Goal: Task Accomplishment & Management: Manage account settings

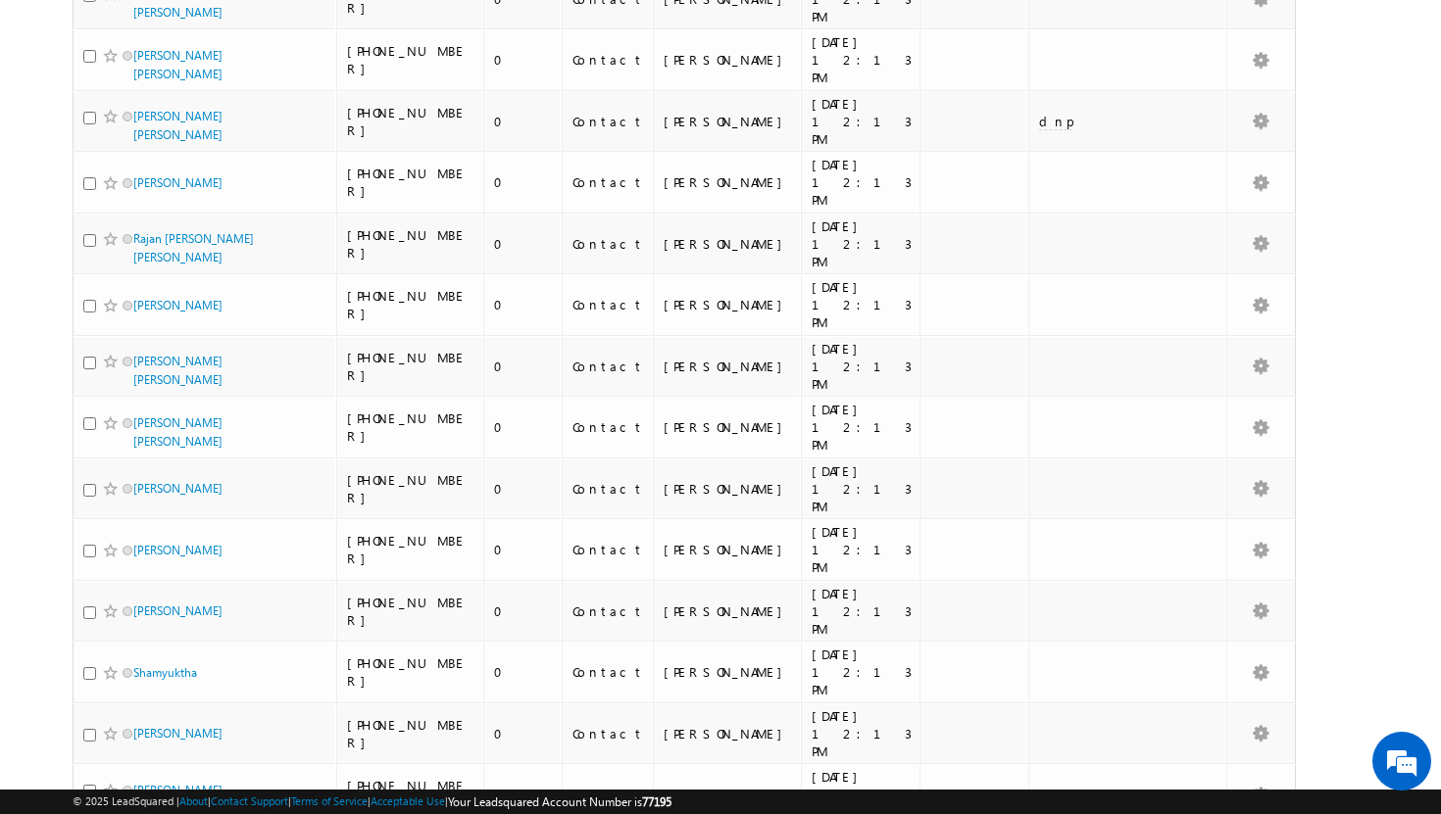
scroll to position [4304, 0]
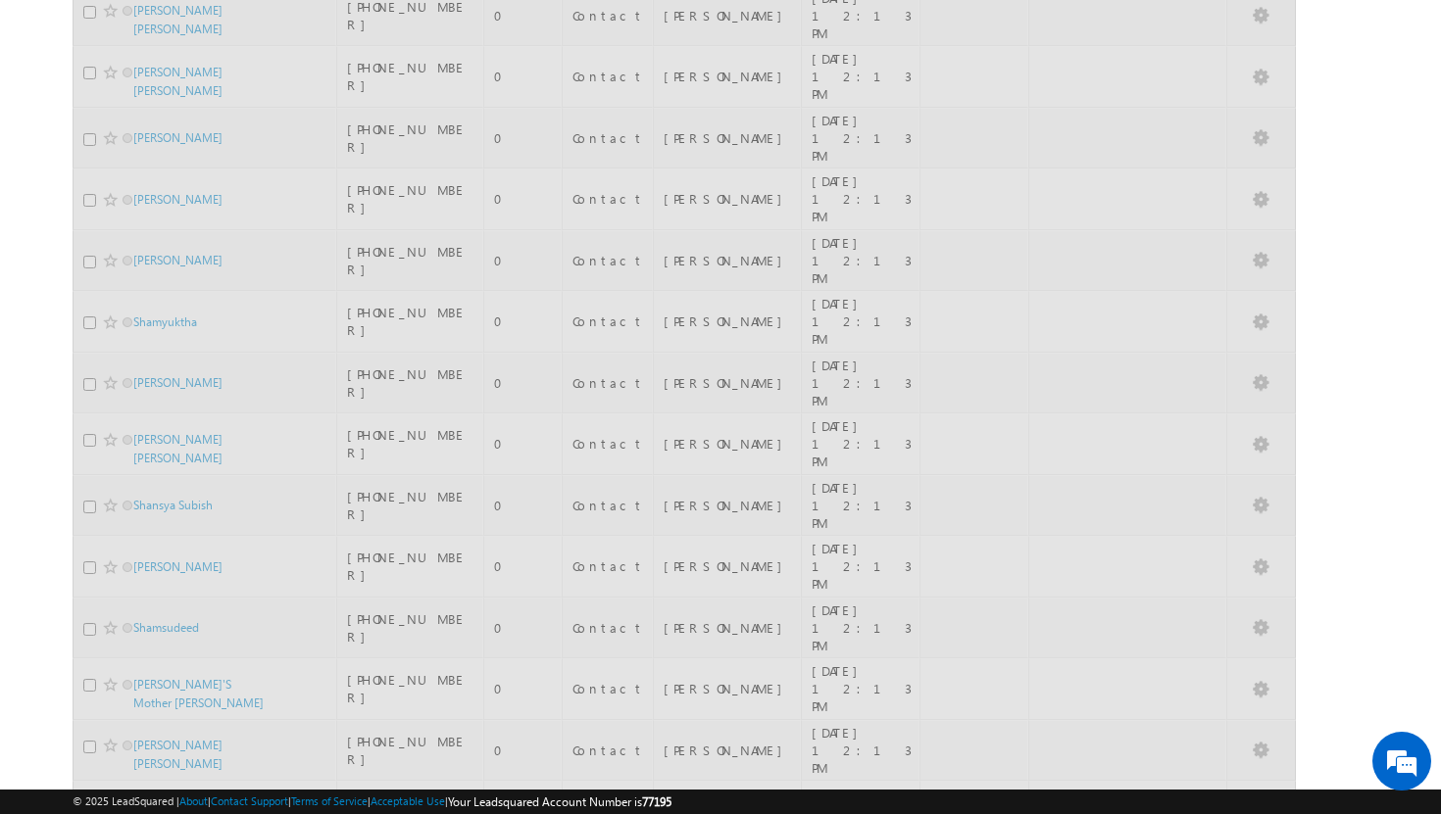
scroll to position [4193, 0]
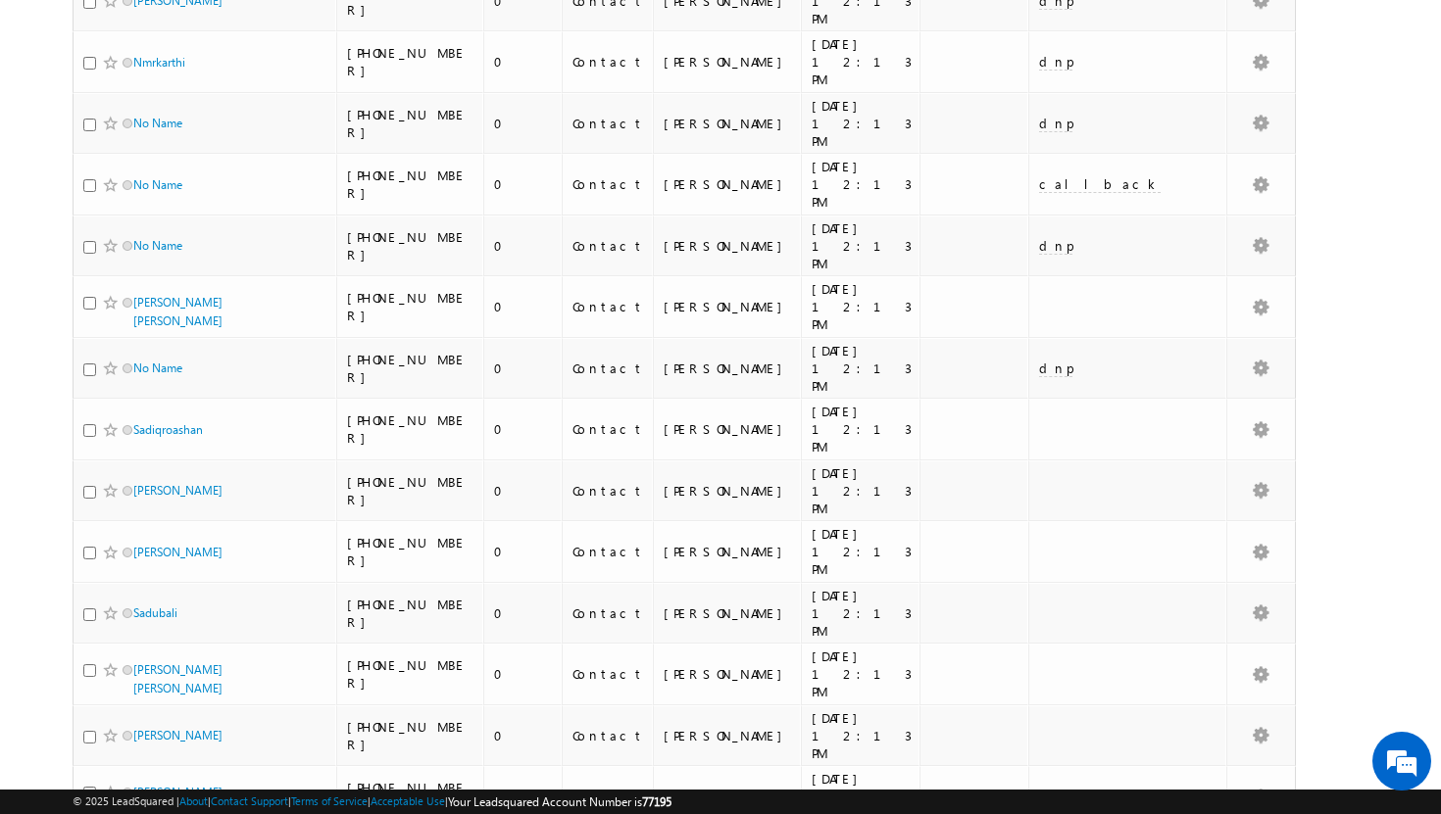
scroll to position [0, 0]
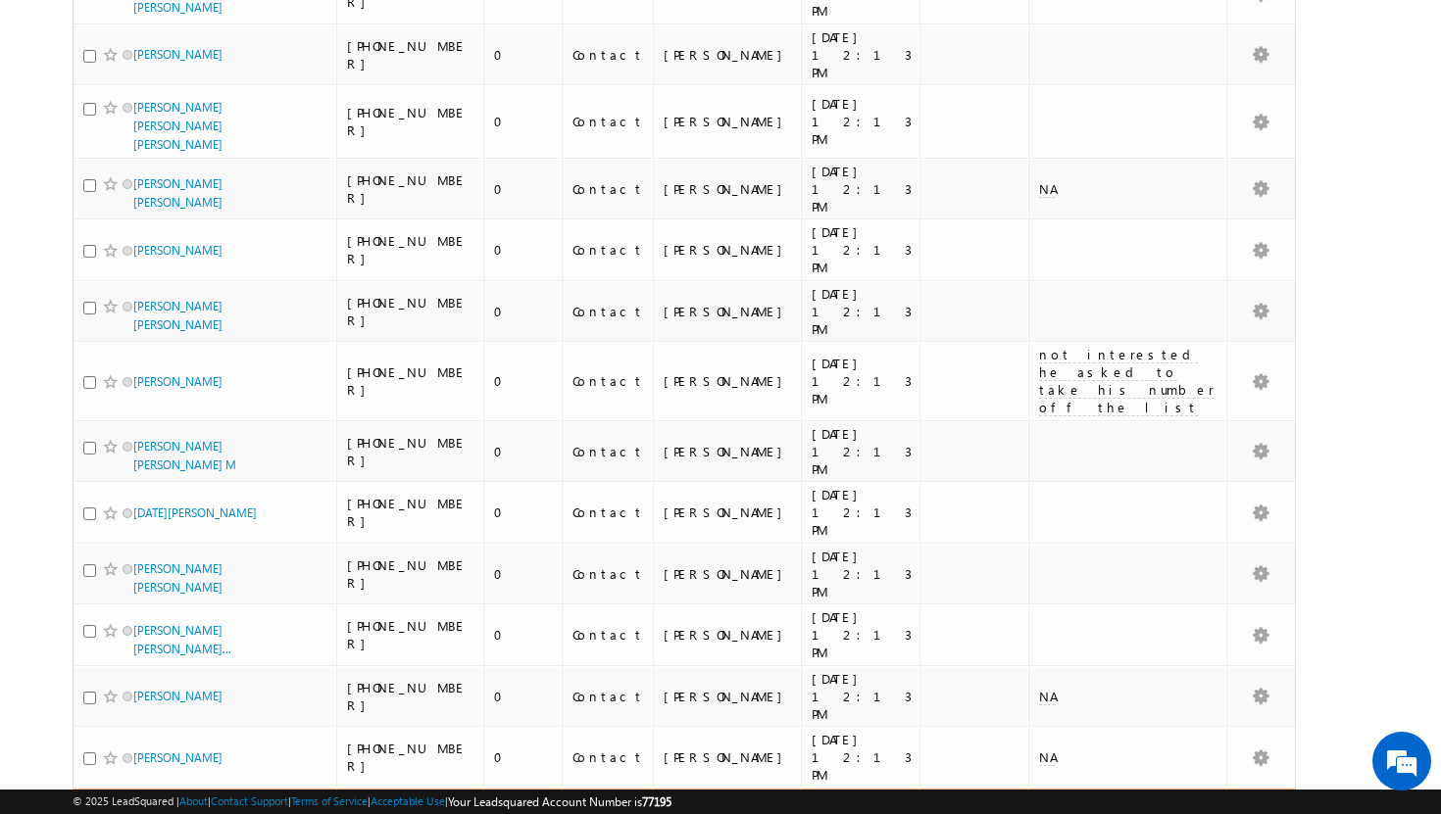
scroll to position [4240, 0]
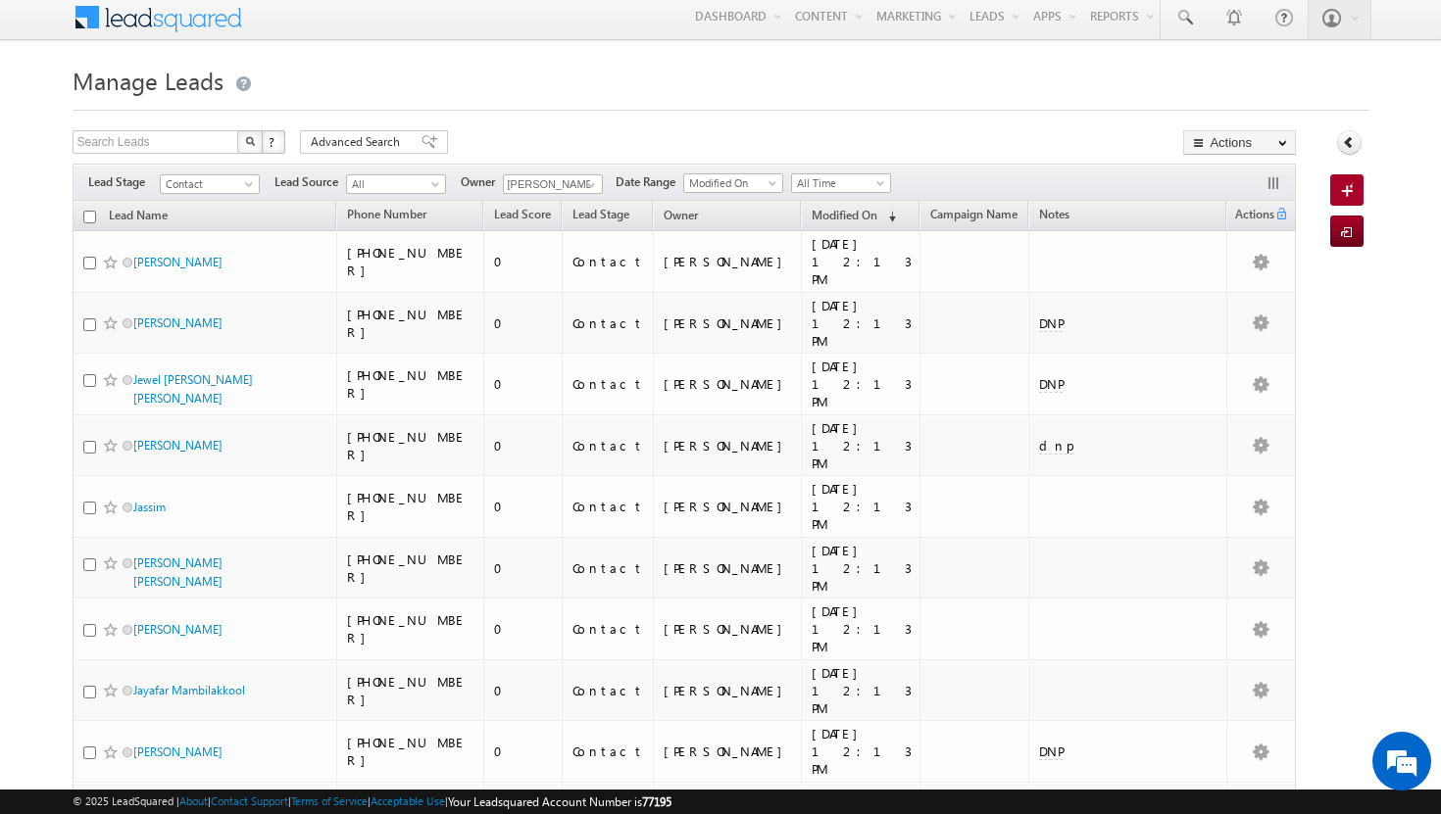
scroll to position [0, 0]
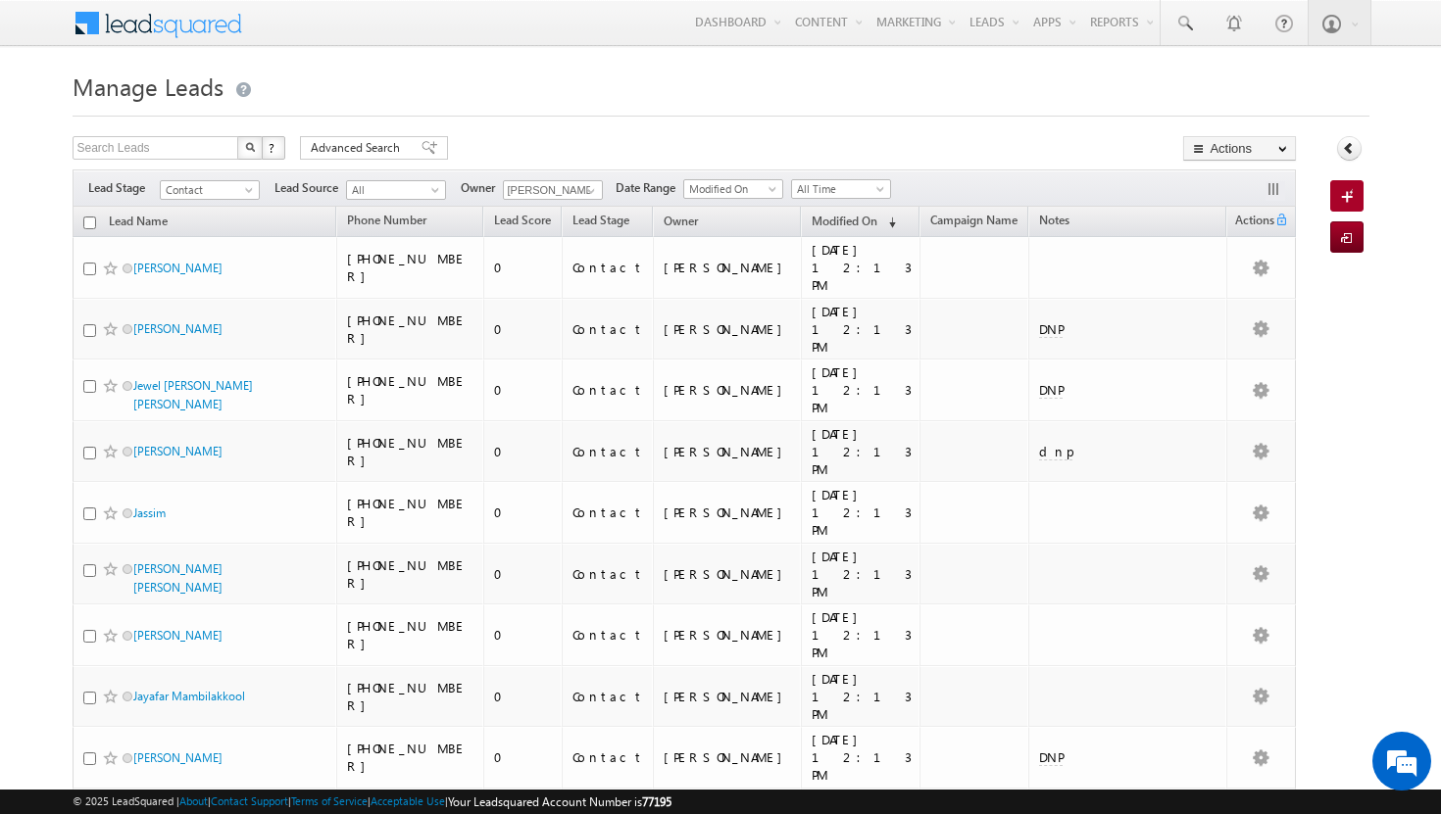
click at [91, 223] on input "checkbox" at bounding box center [89, 223] width 13 height 13
checkbox input "true"
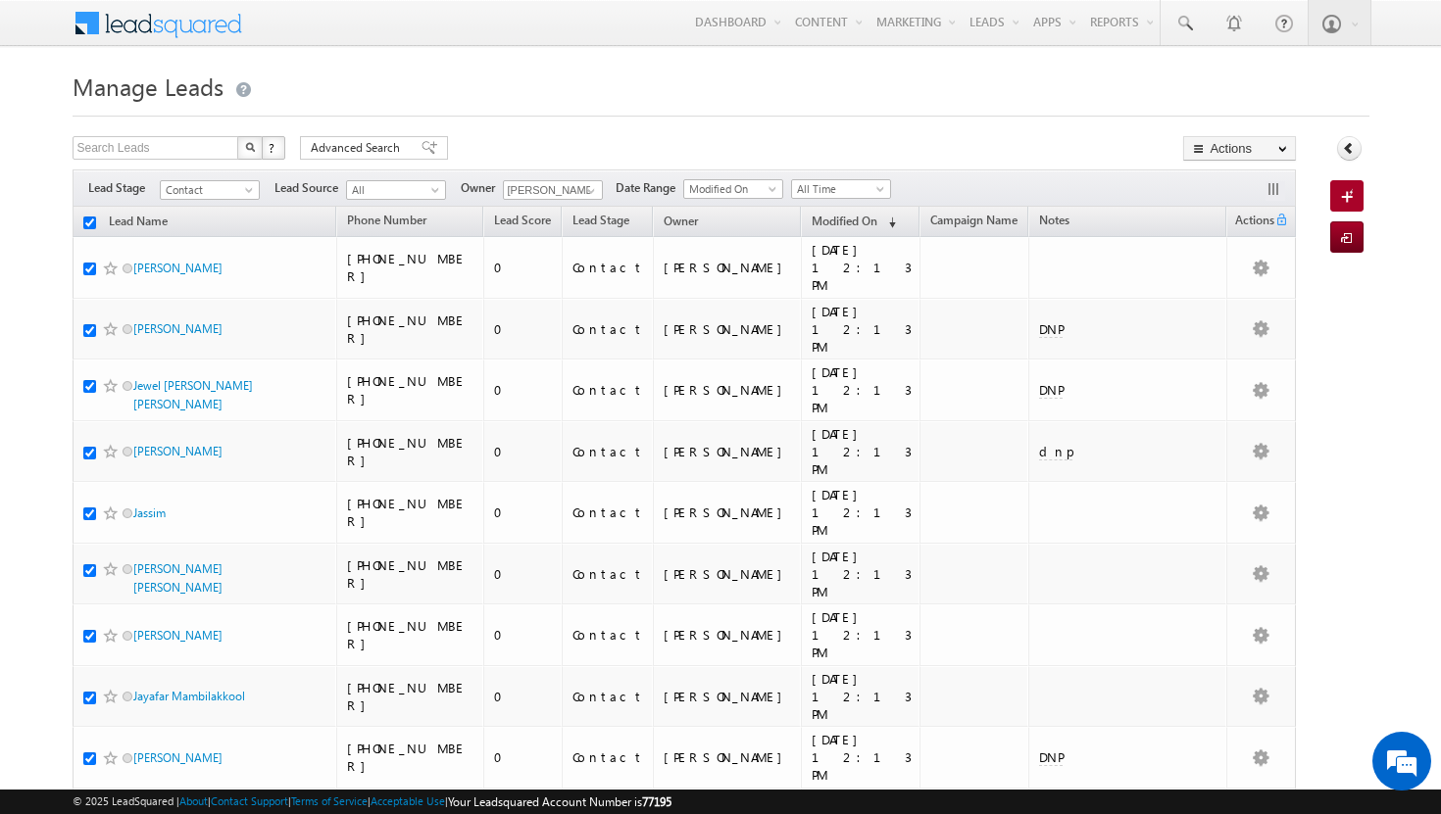
checkbox input "true"
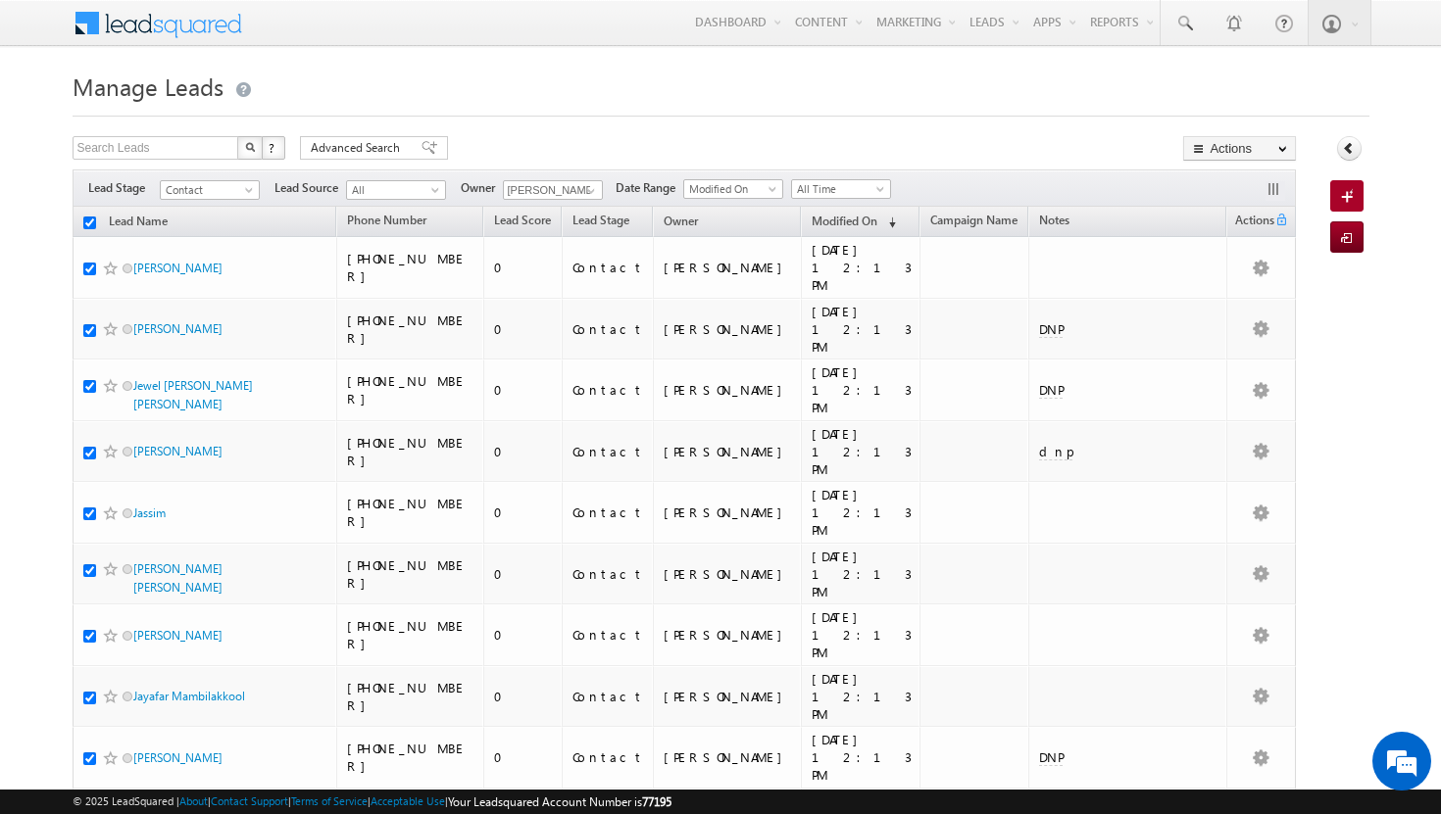
checkbox input "true"
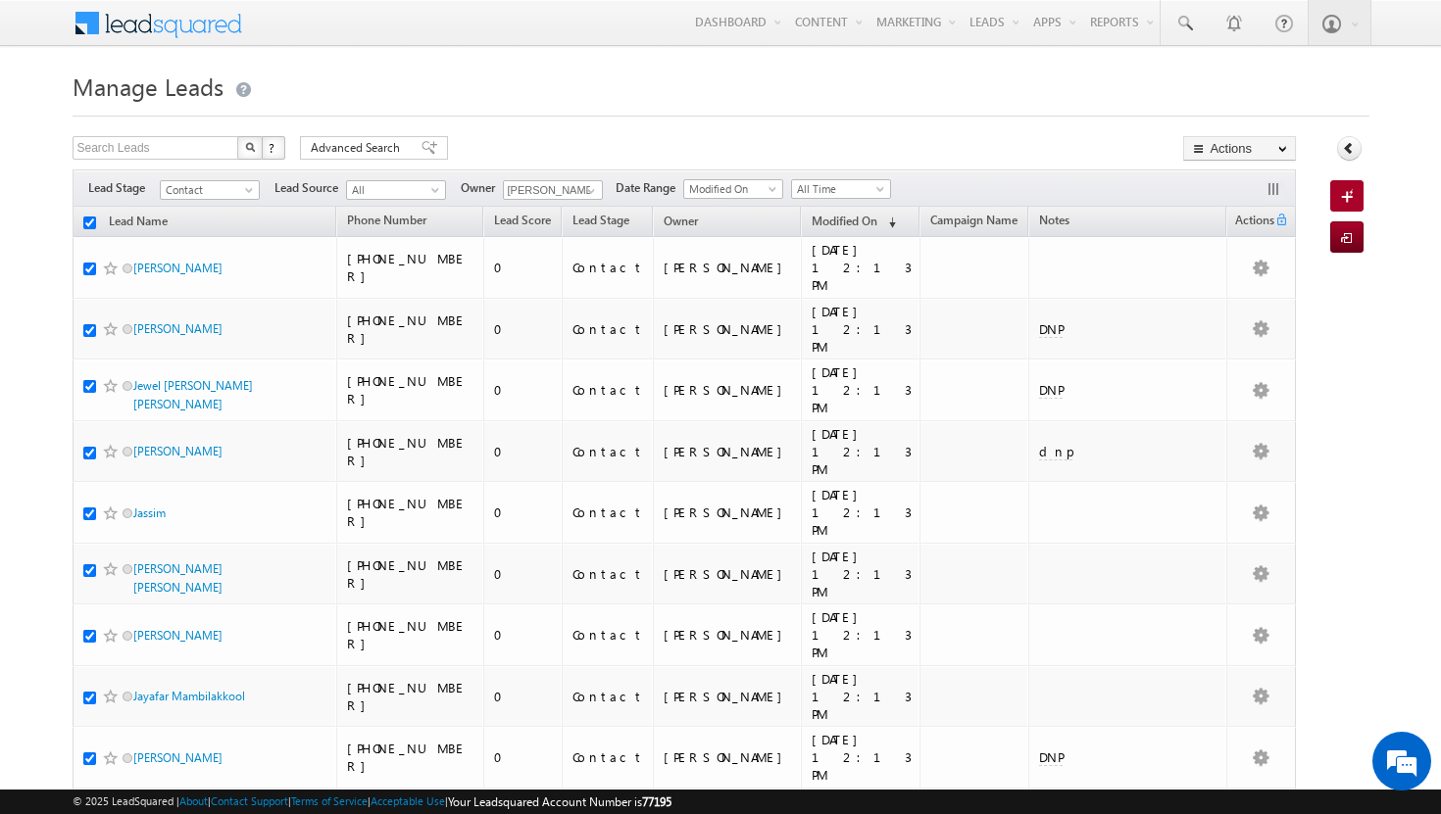
checkbox input "true"
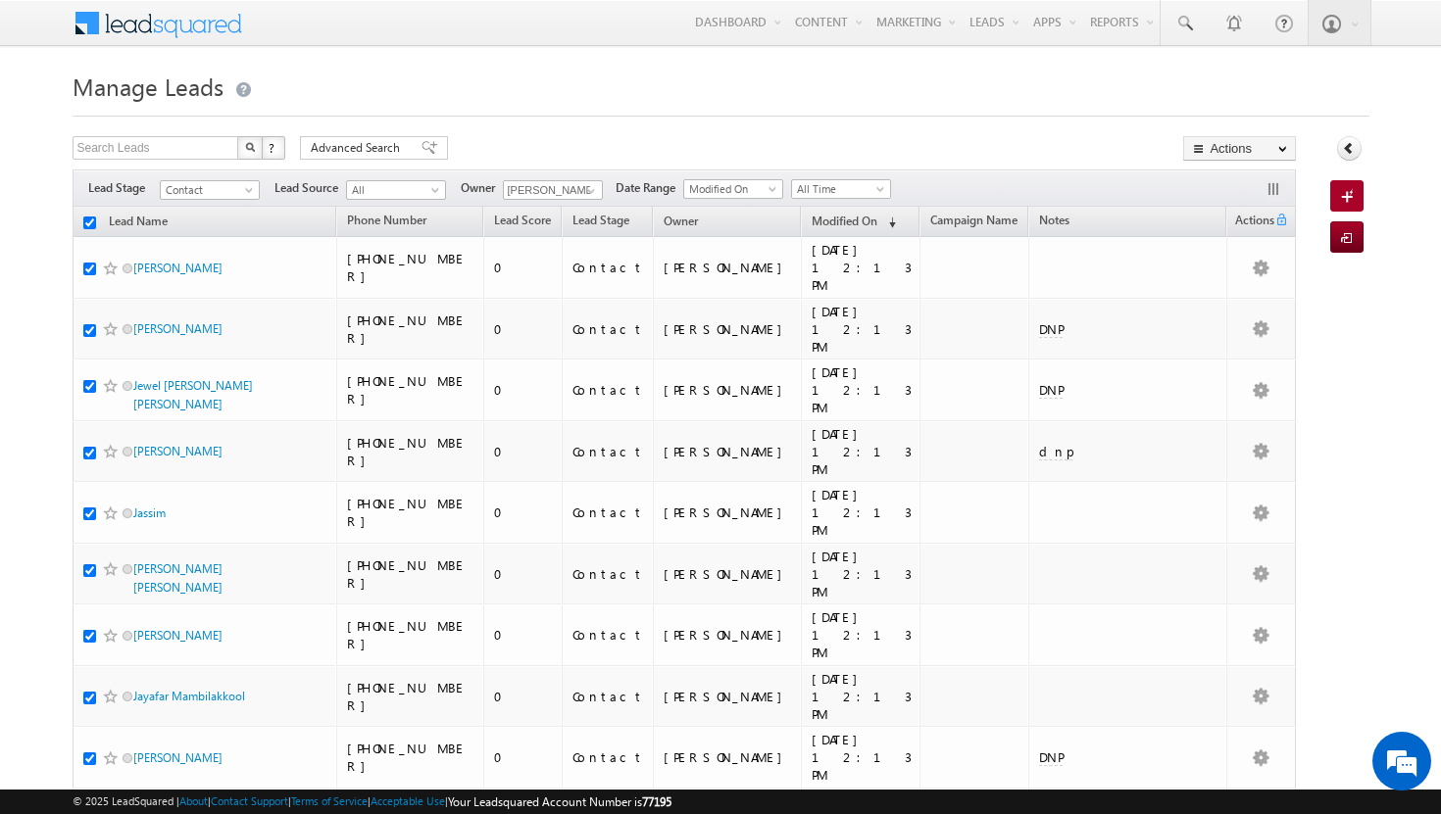
checkbox input "true"
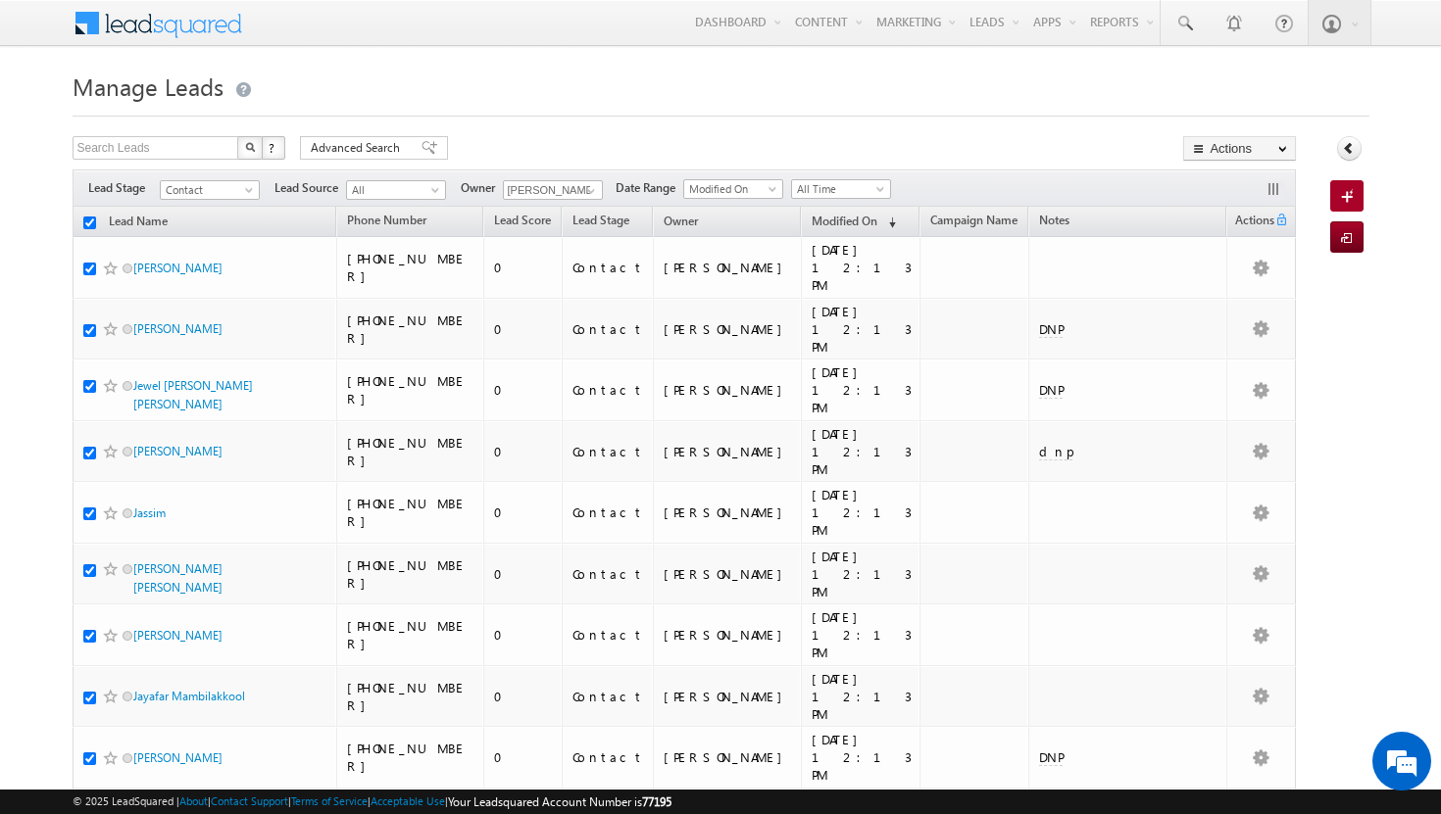
checkbox input "true"
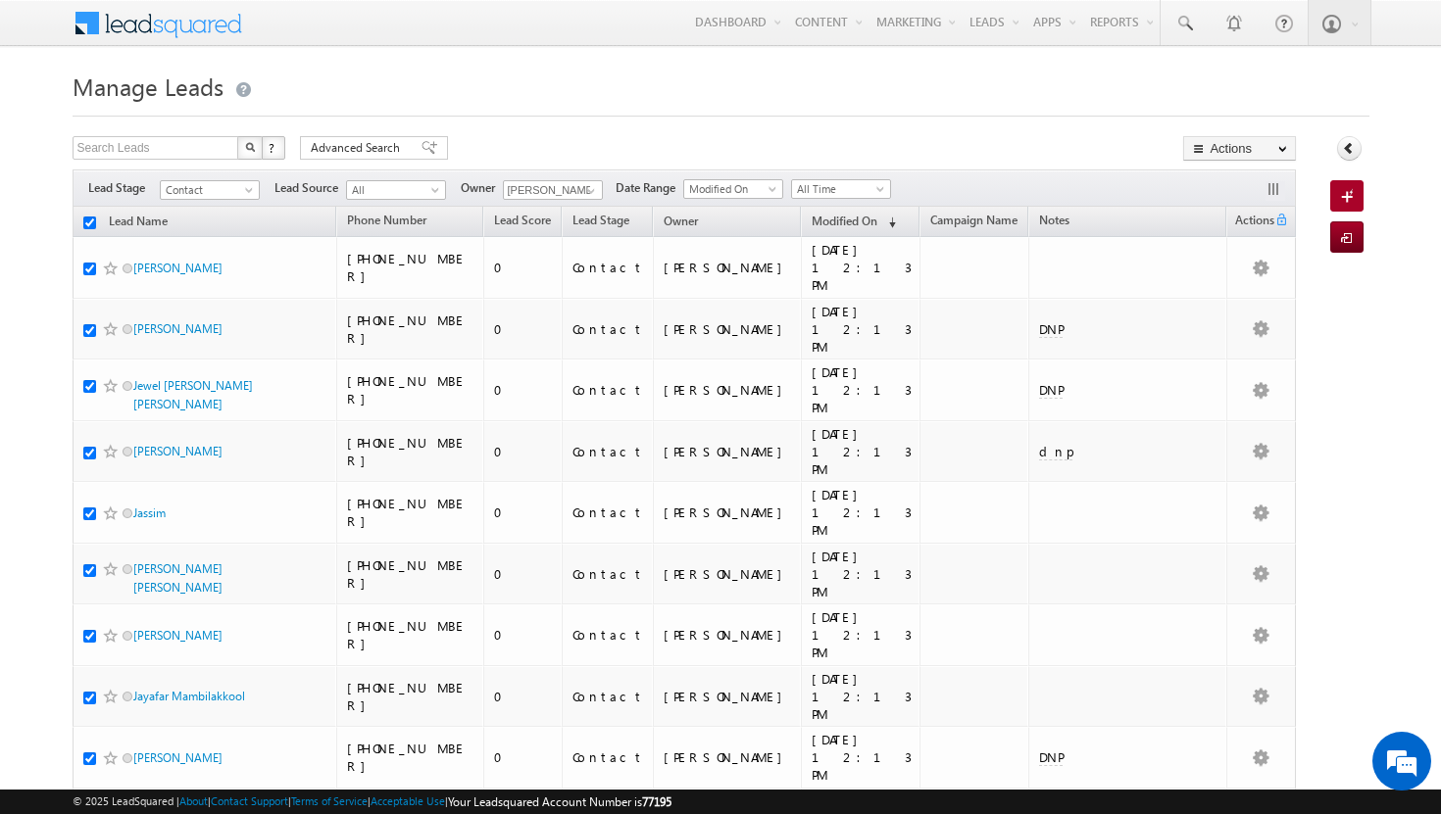
checkbox input "true"
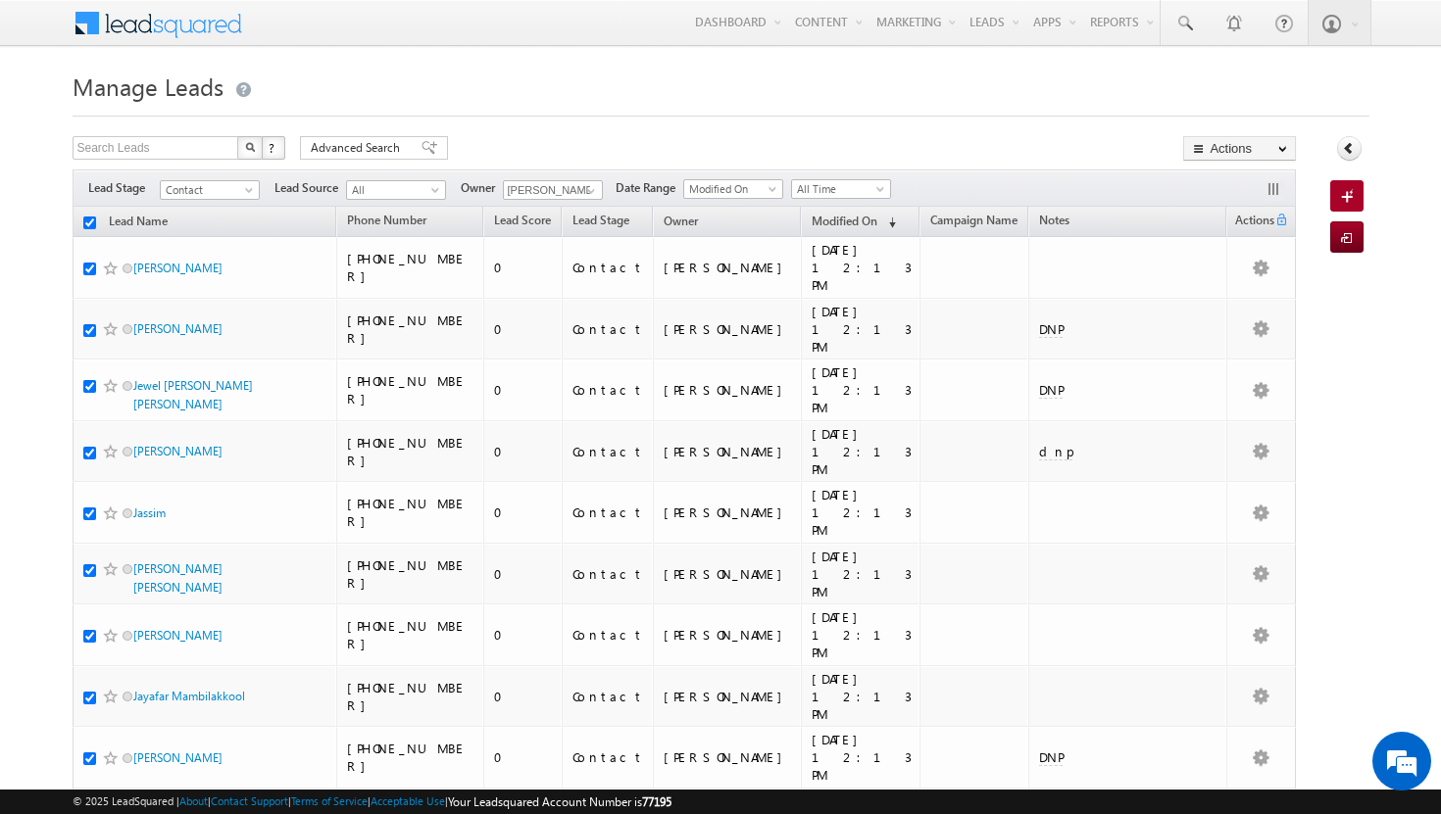
checkbox input "true"
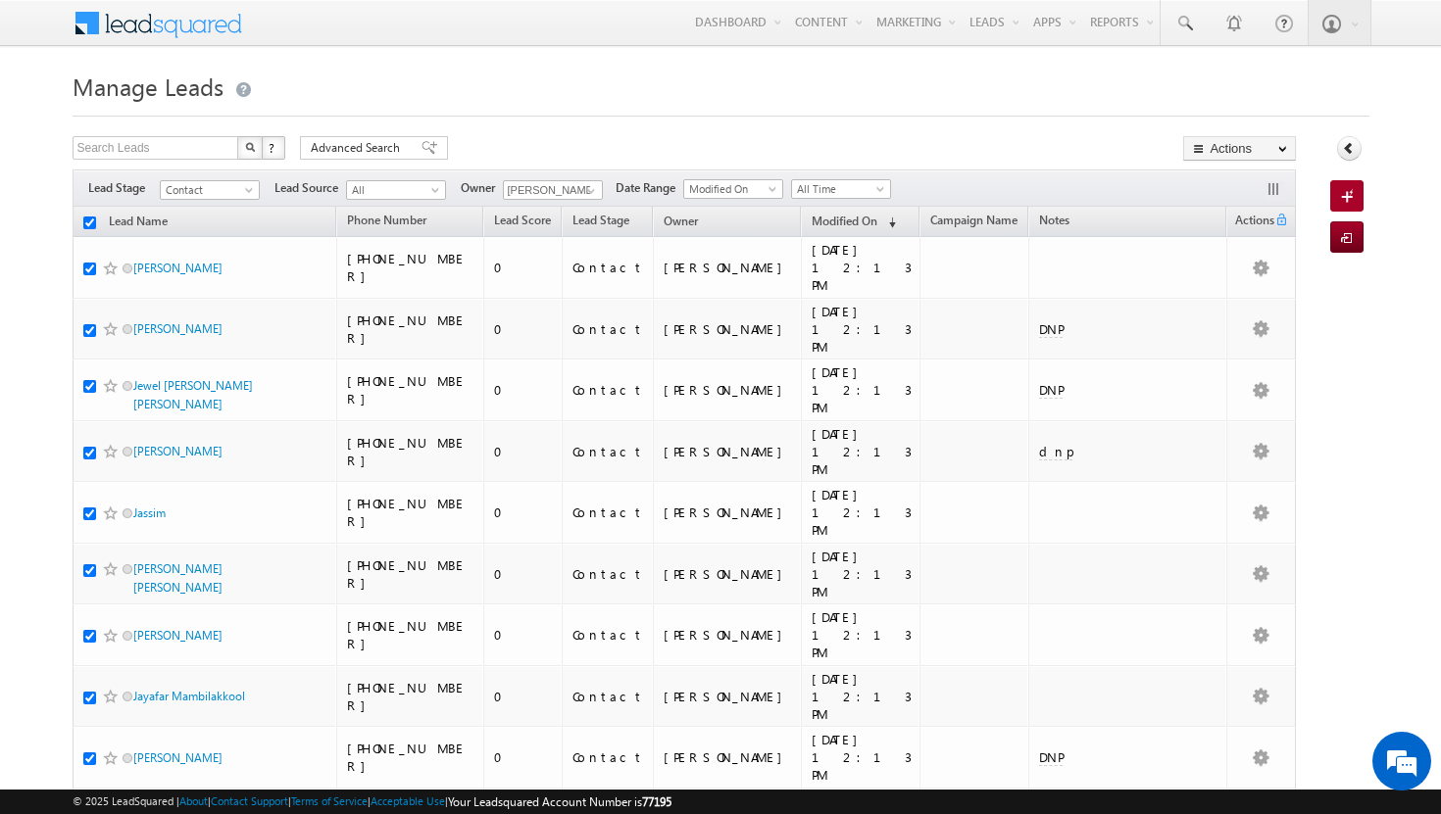
checkbox input "true"
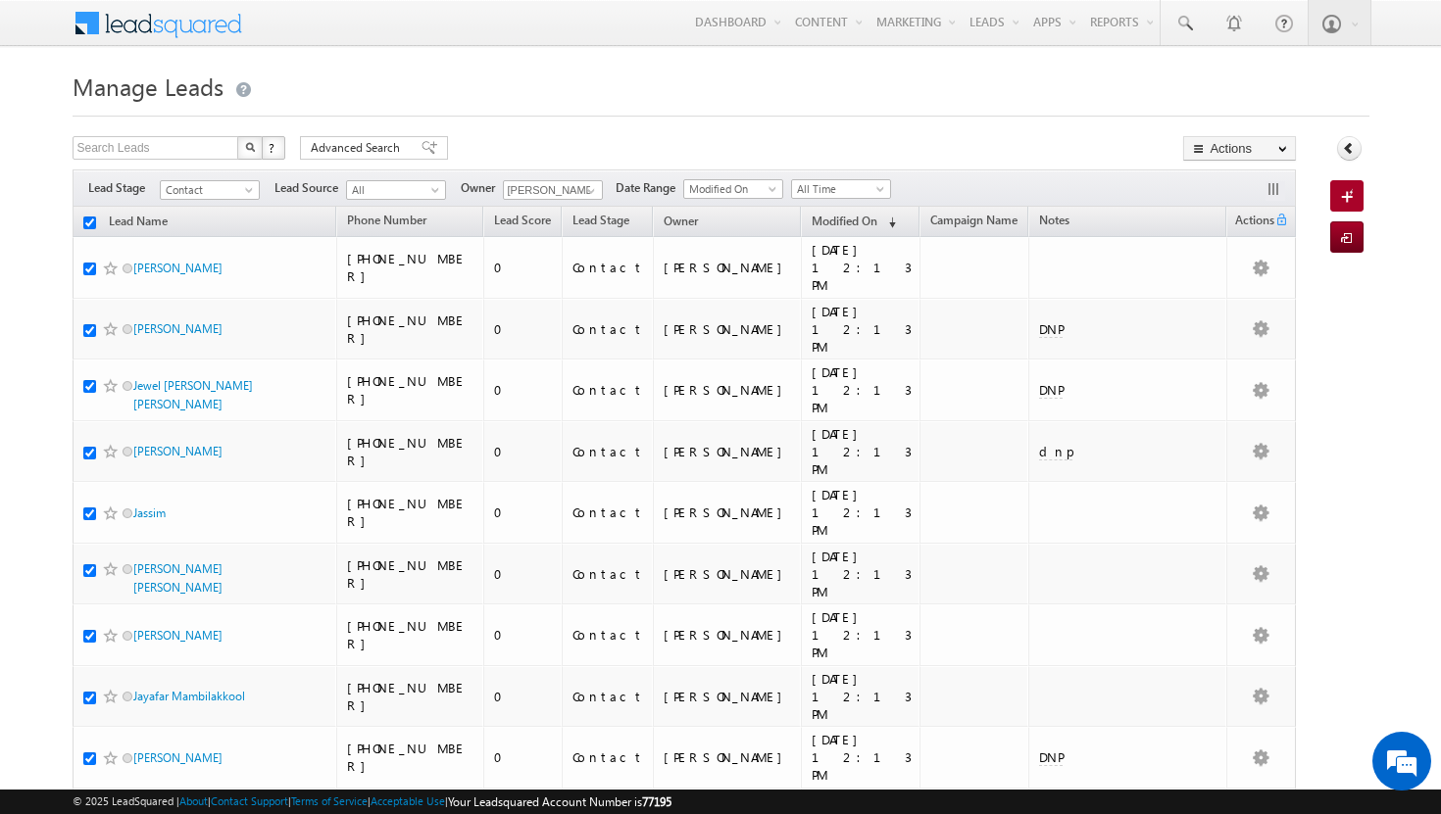
checkbox input "true"
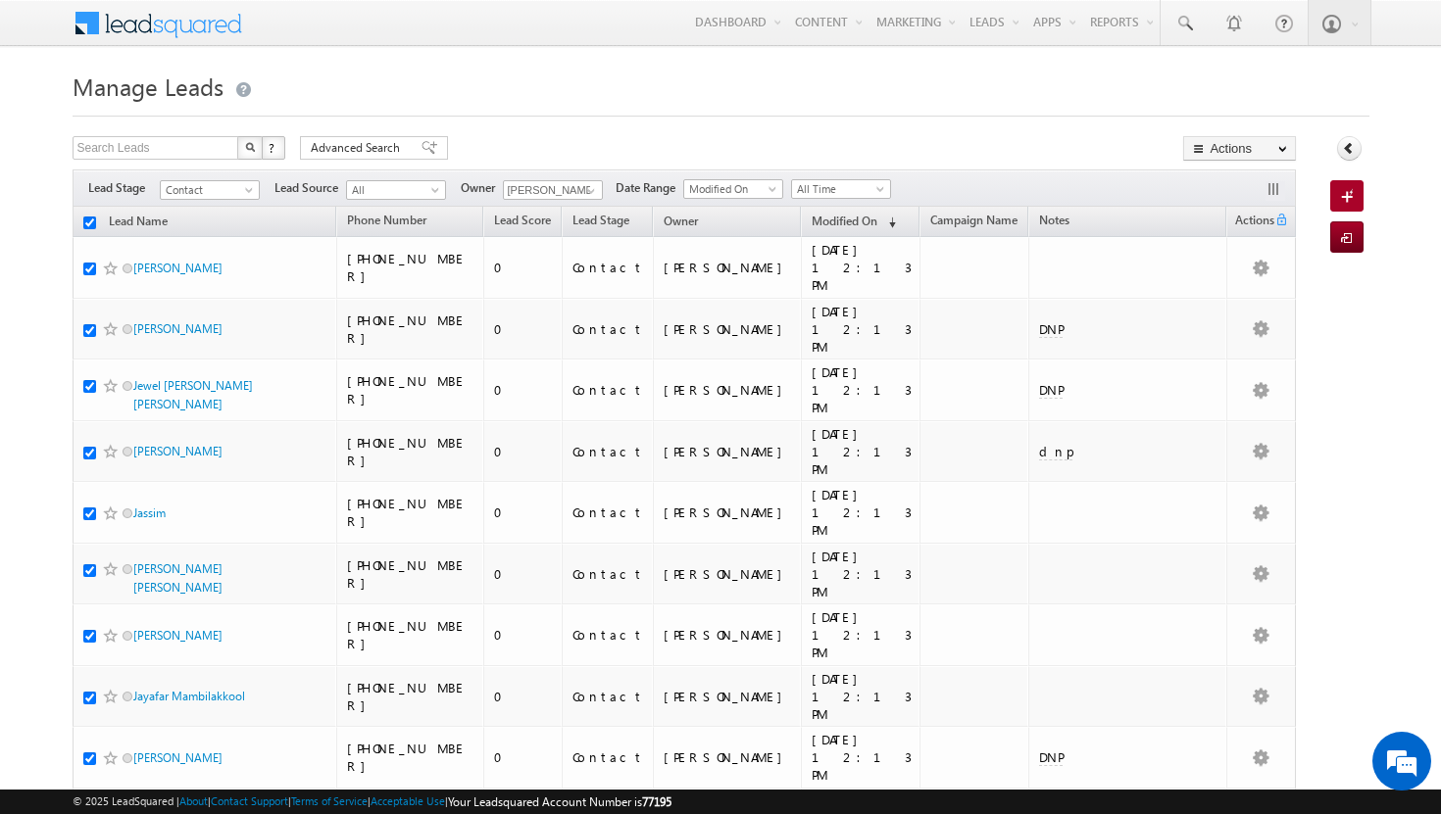
checkbox input "true"
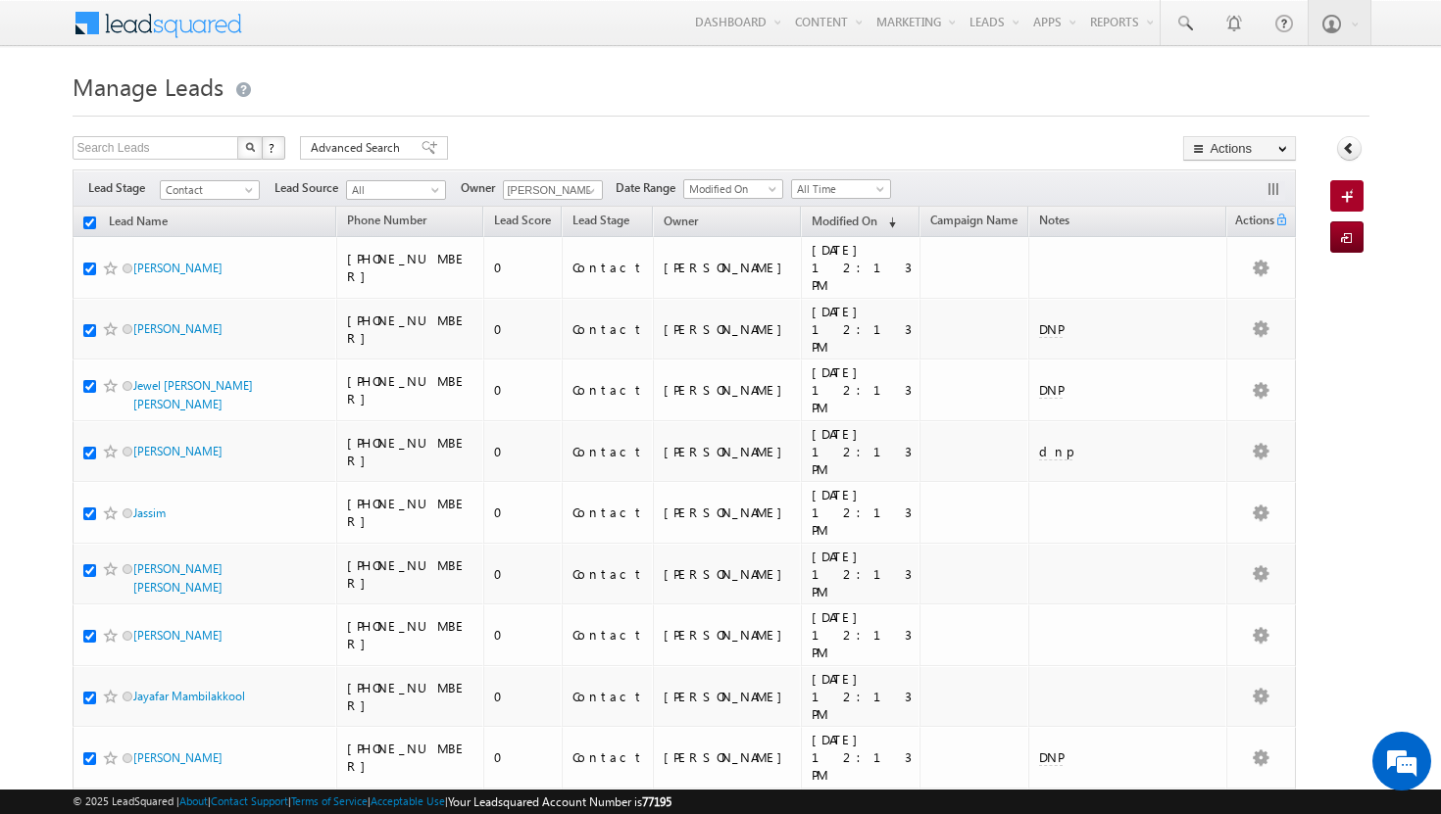
checkbox input "true"
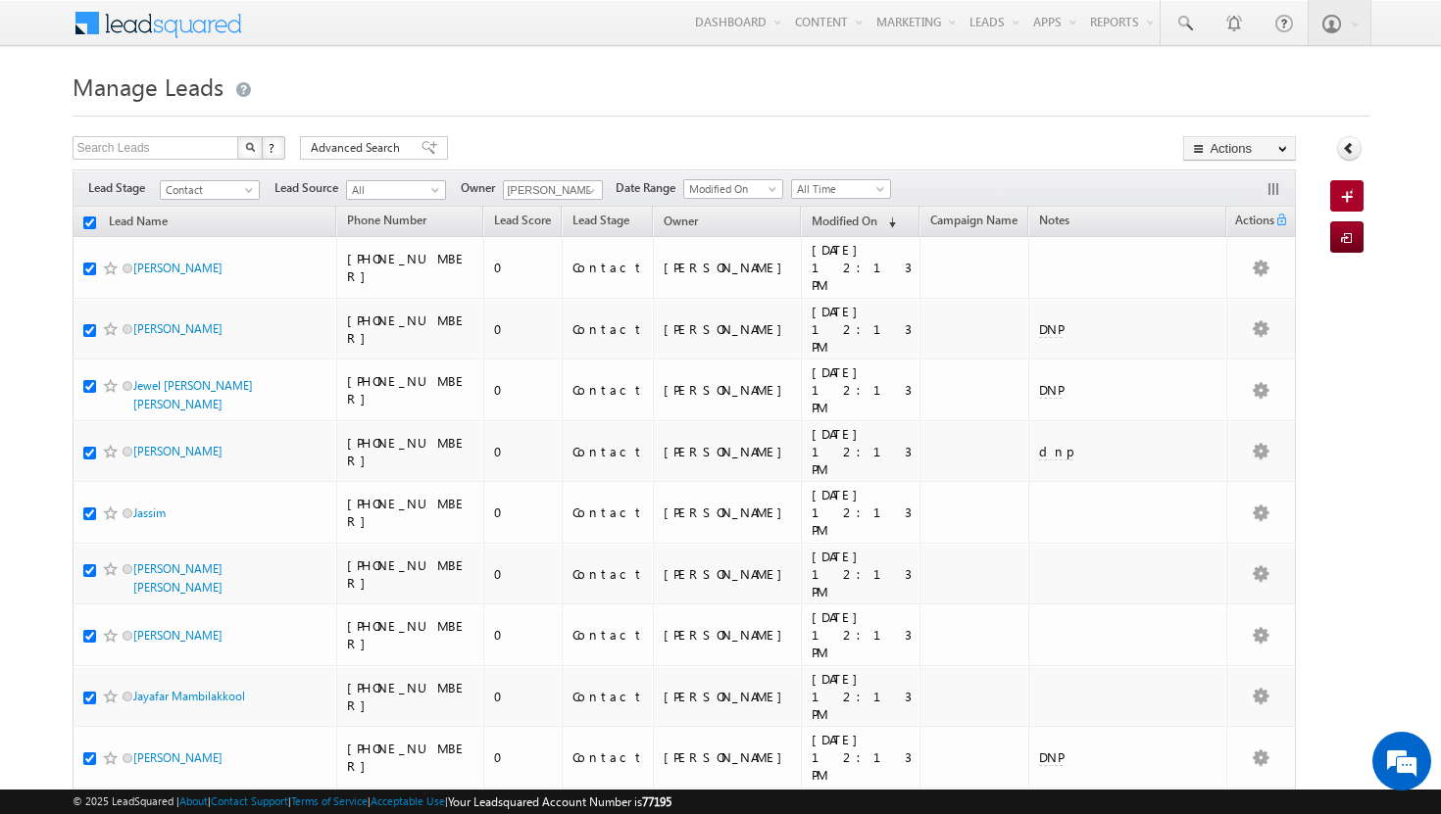
checkbox input "true"
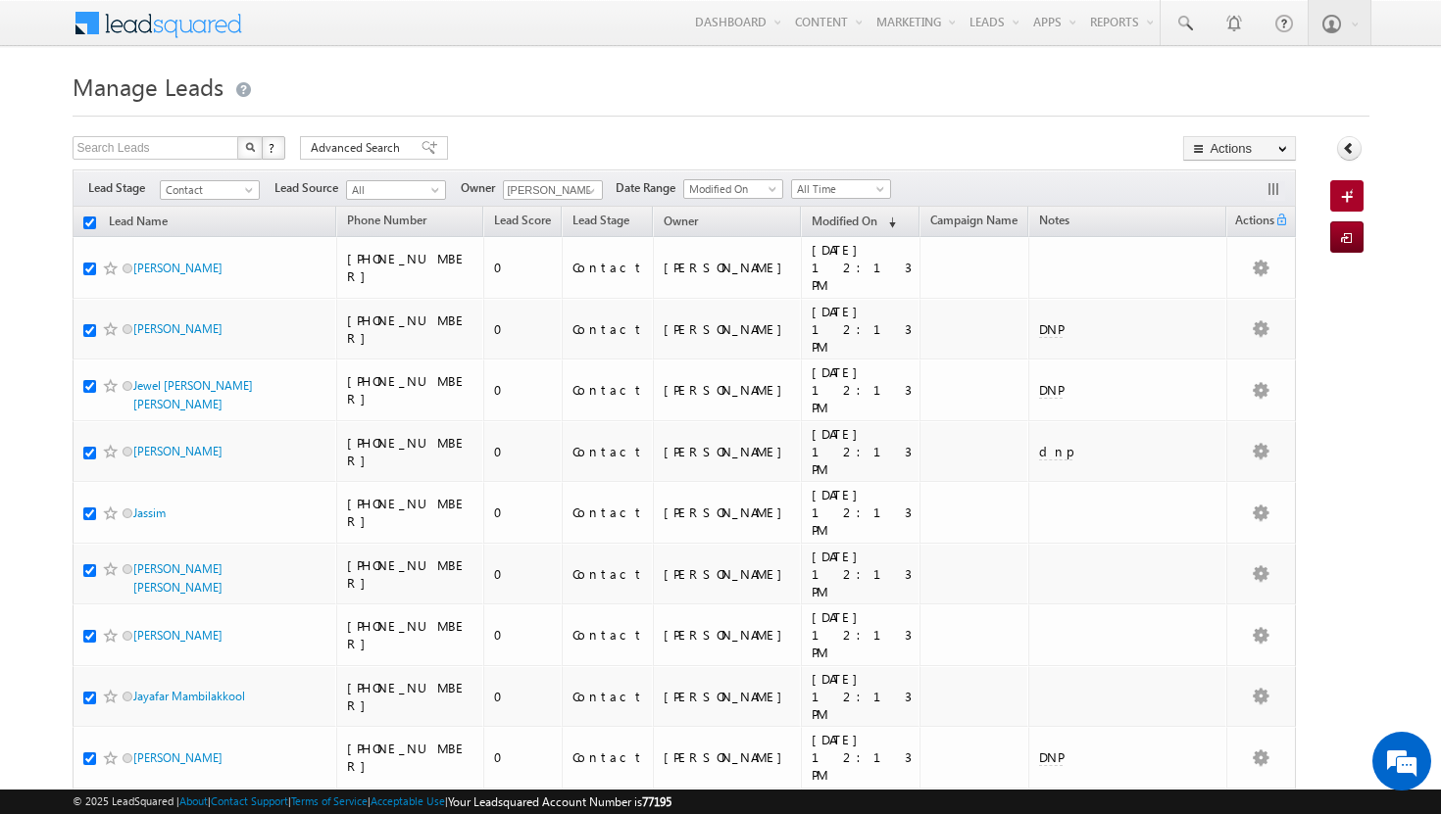
checkbox input "true"
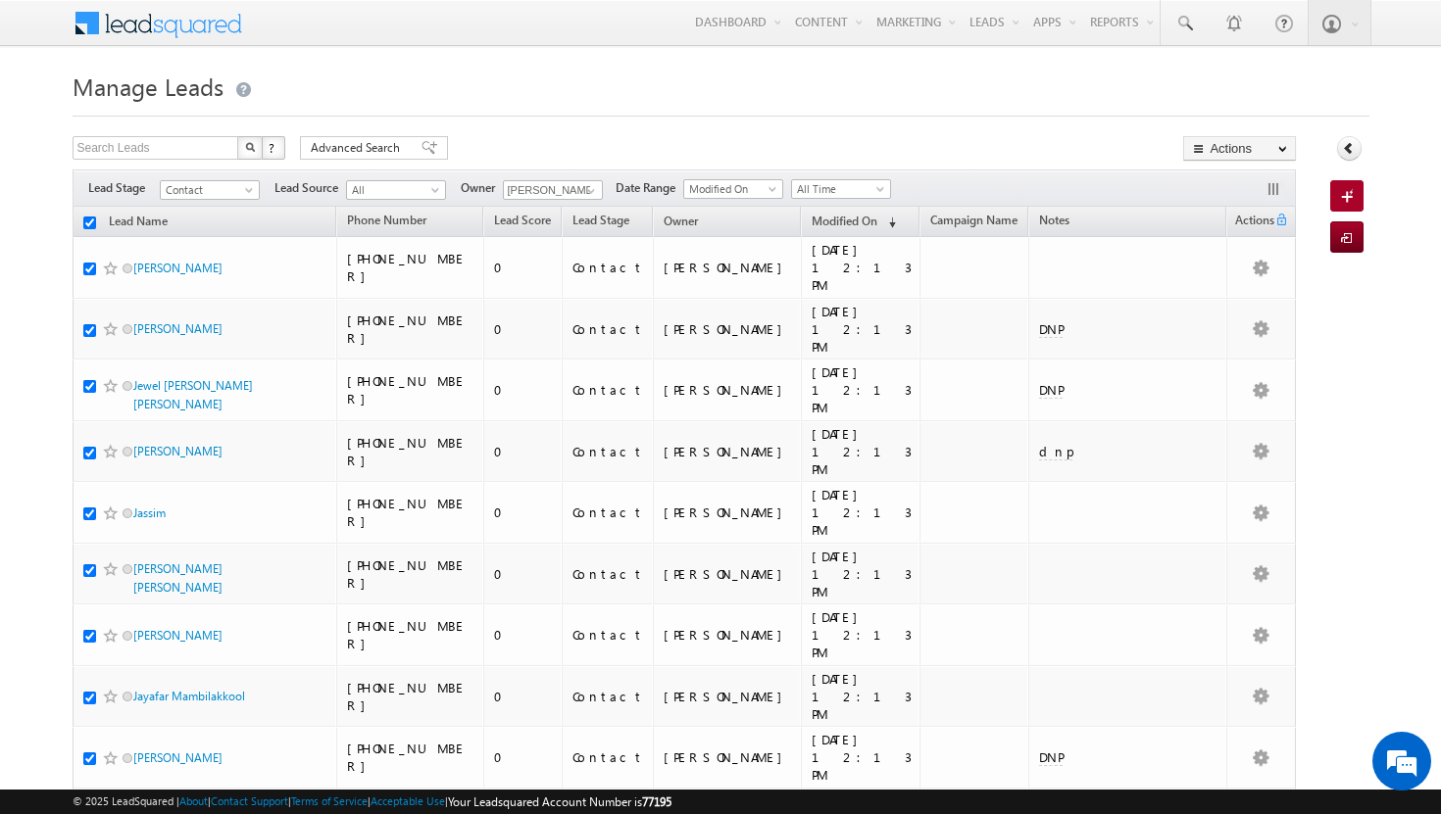
checkbox input "true"
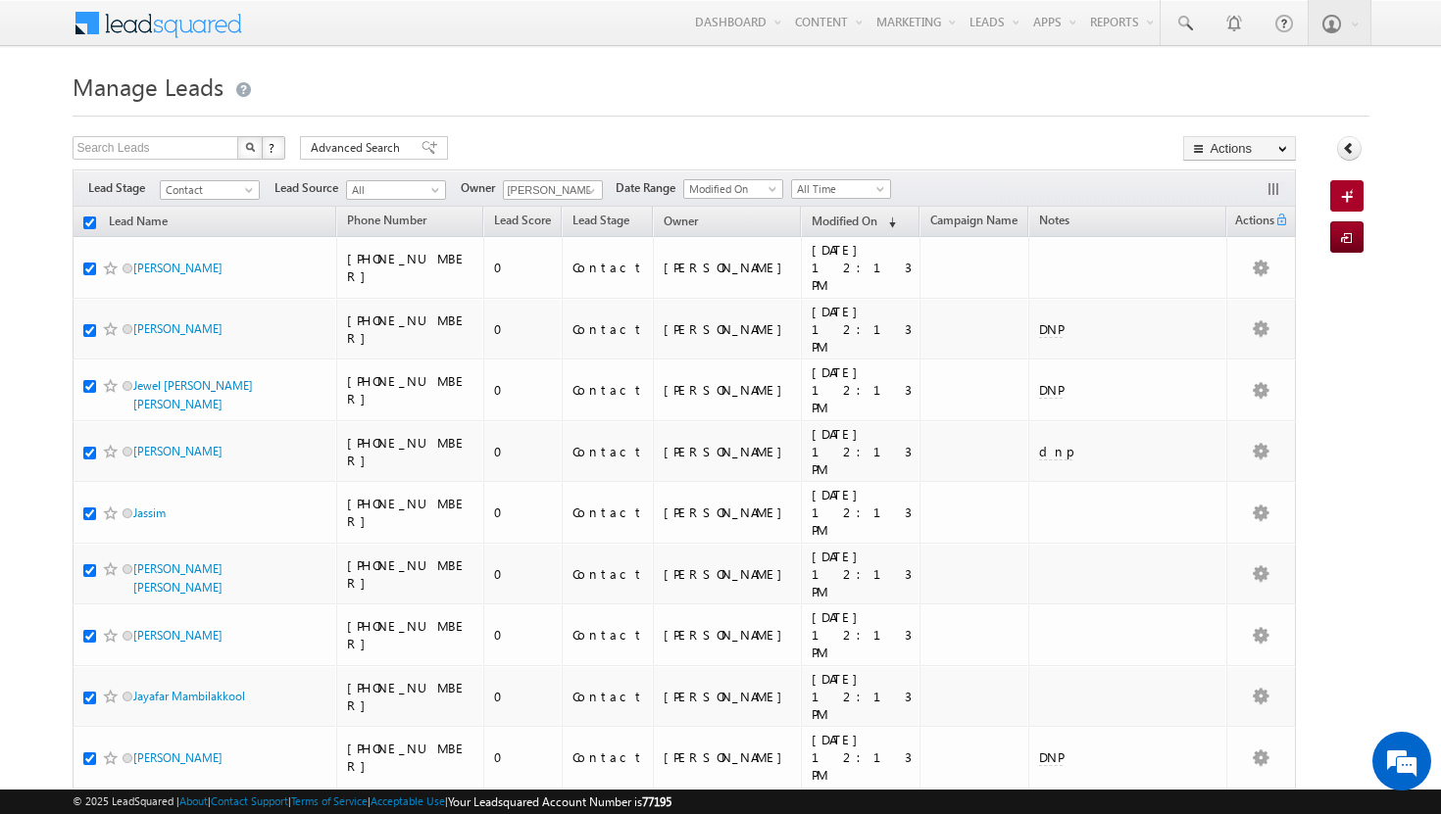
checkbox input "true"
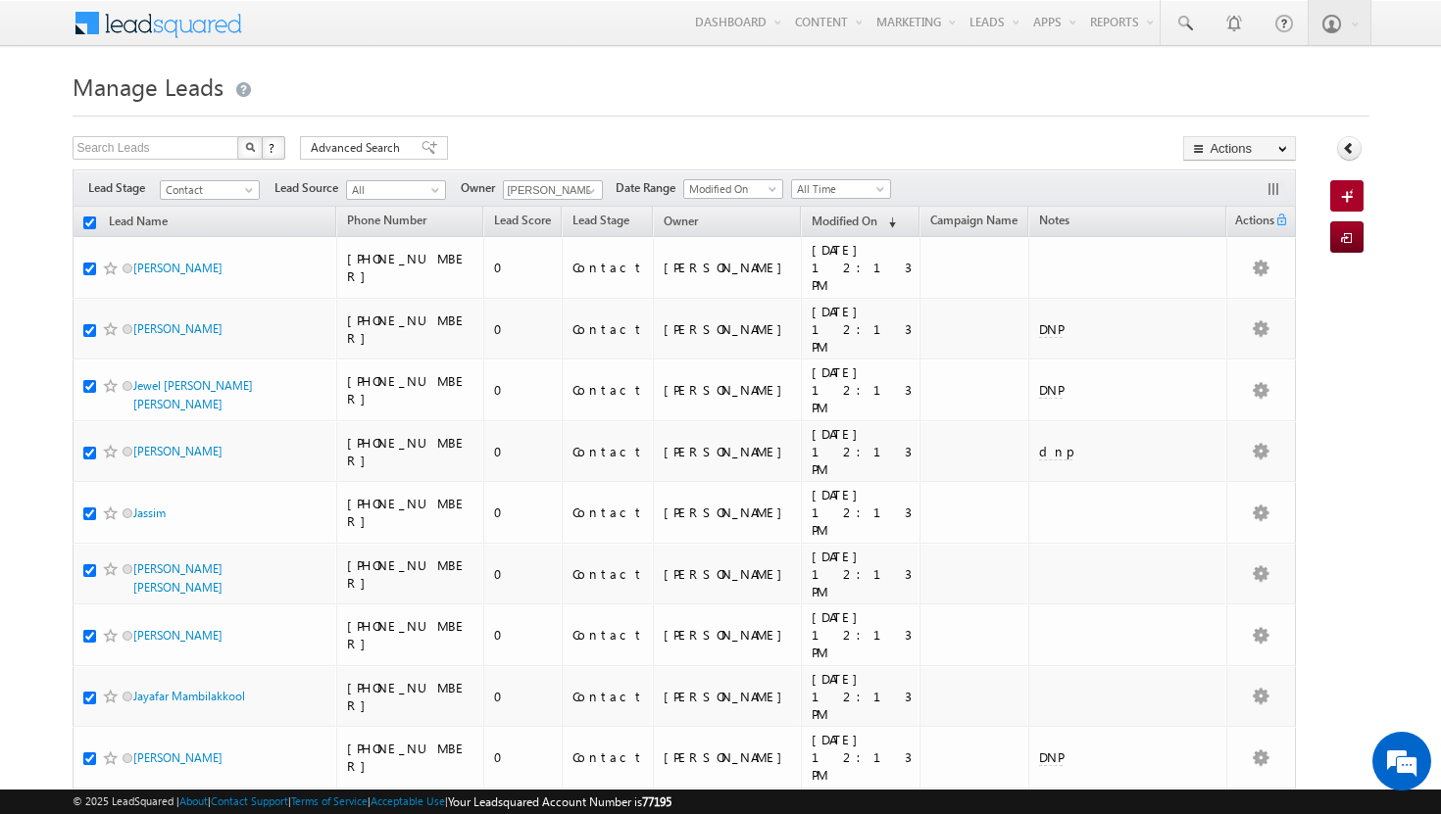
checkbox input "true"
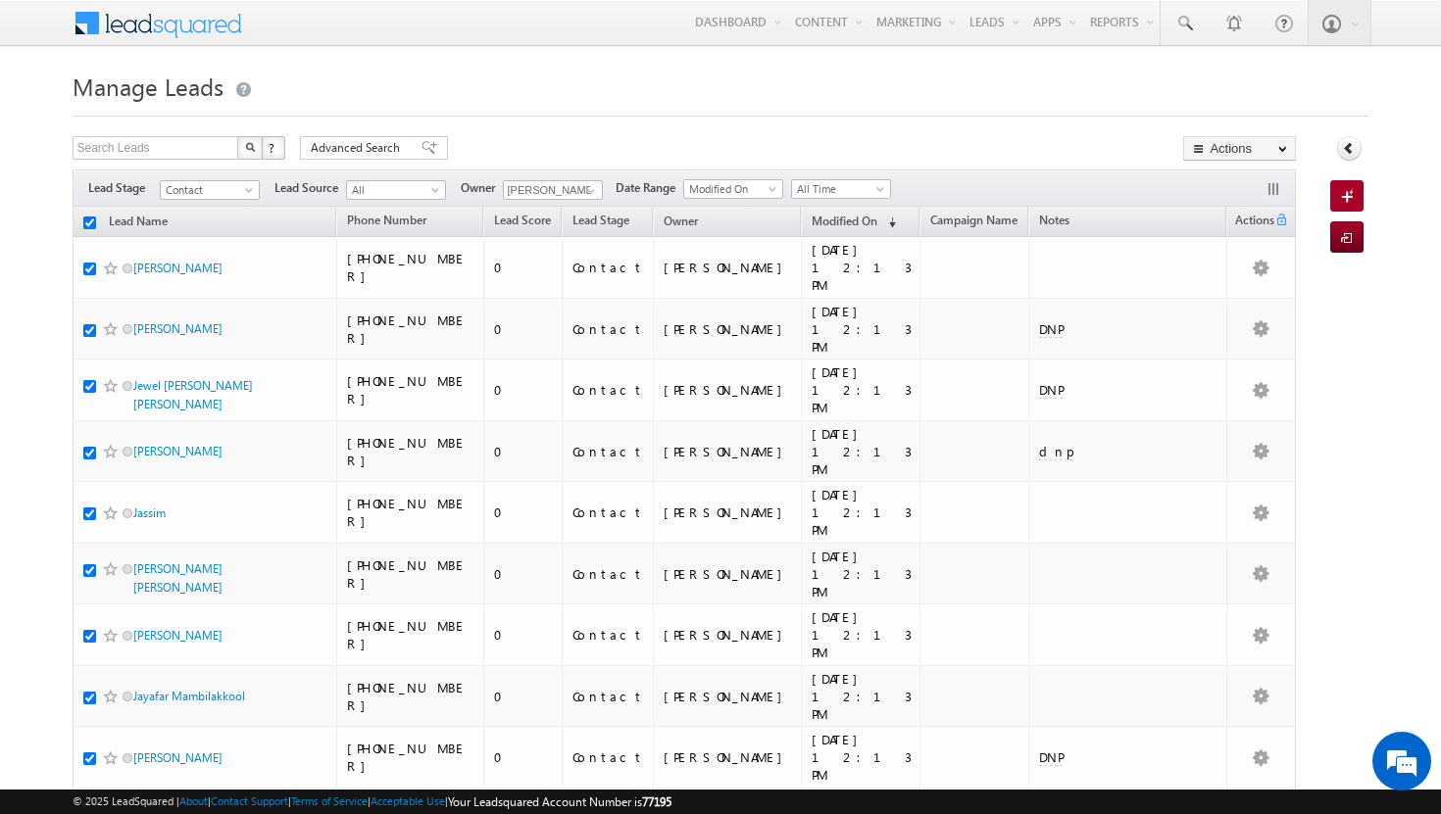
checkbox input "true"
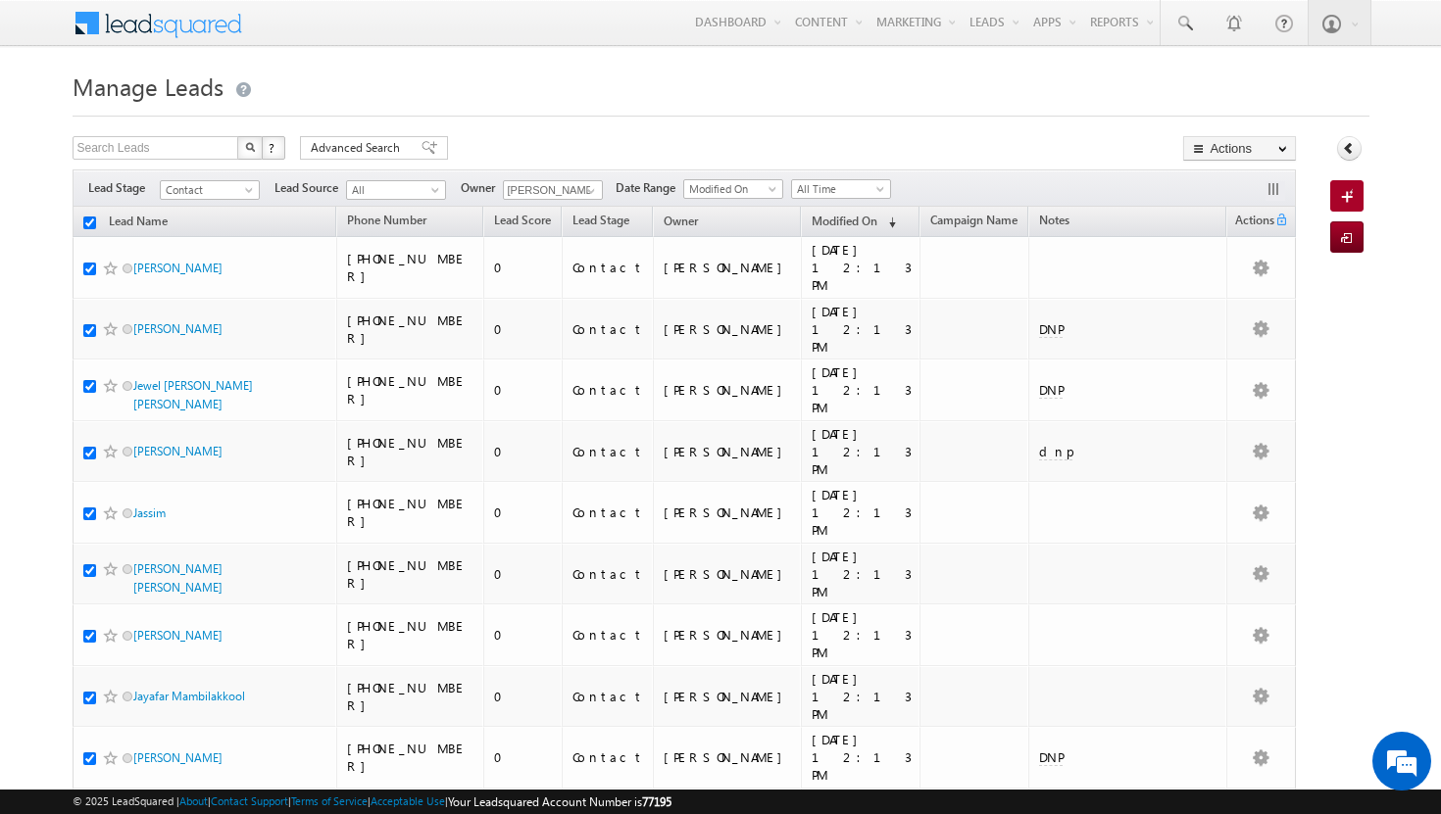
checkbox input "true"
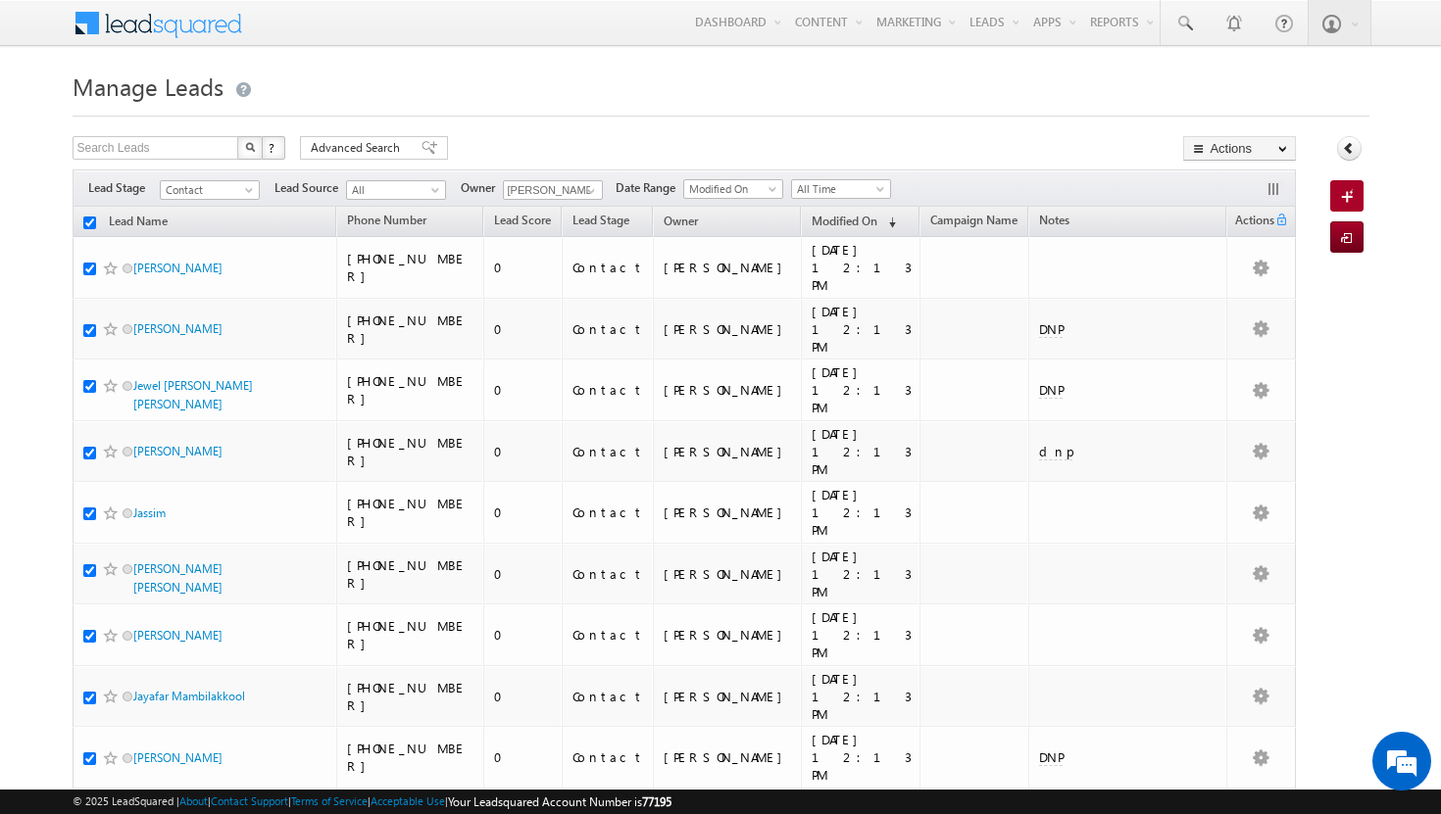
checkbox input "true"
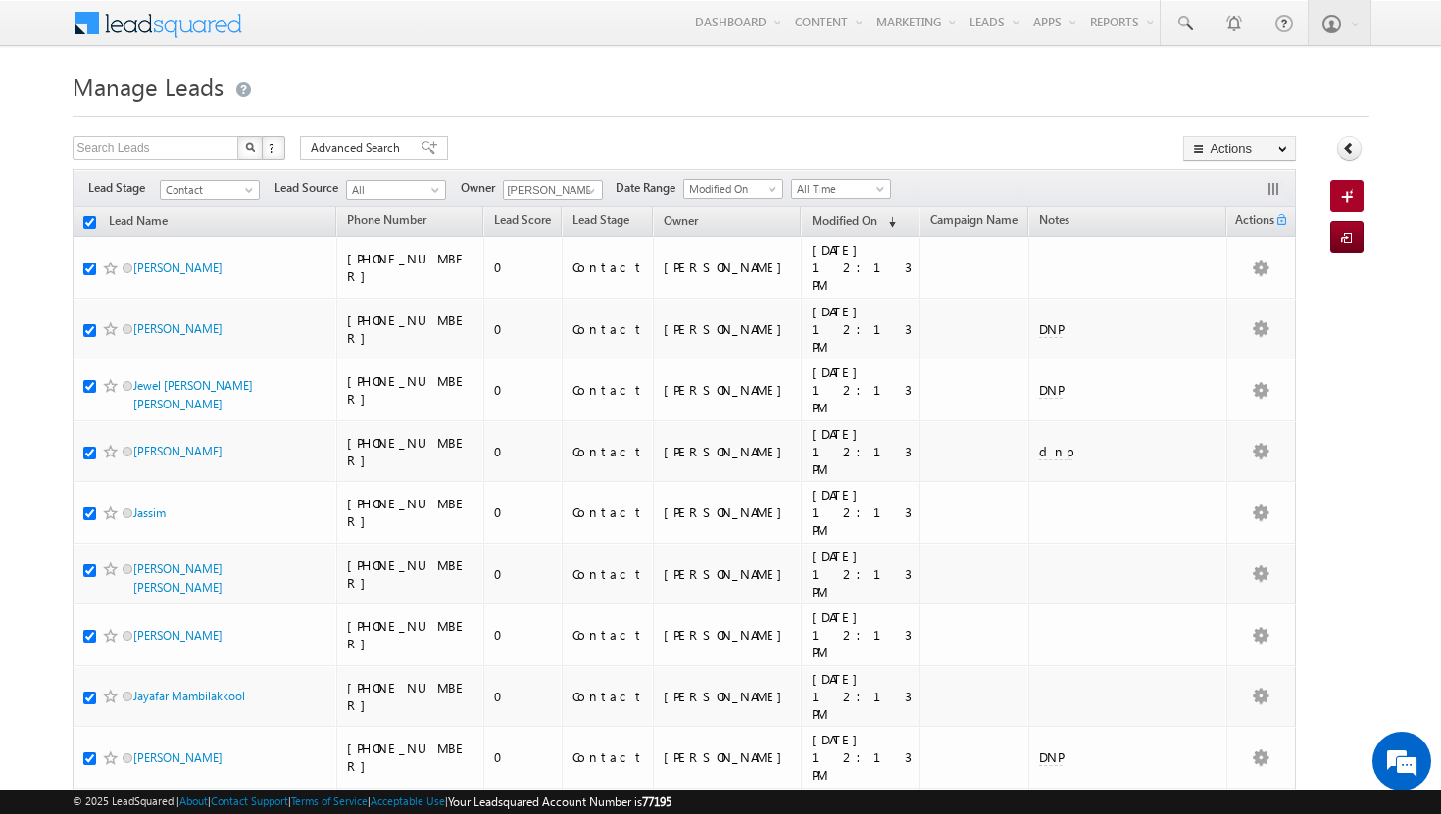
checkbox input "true"
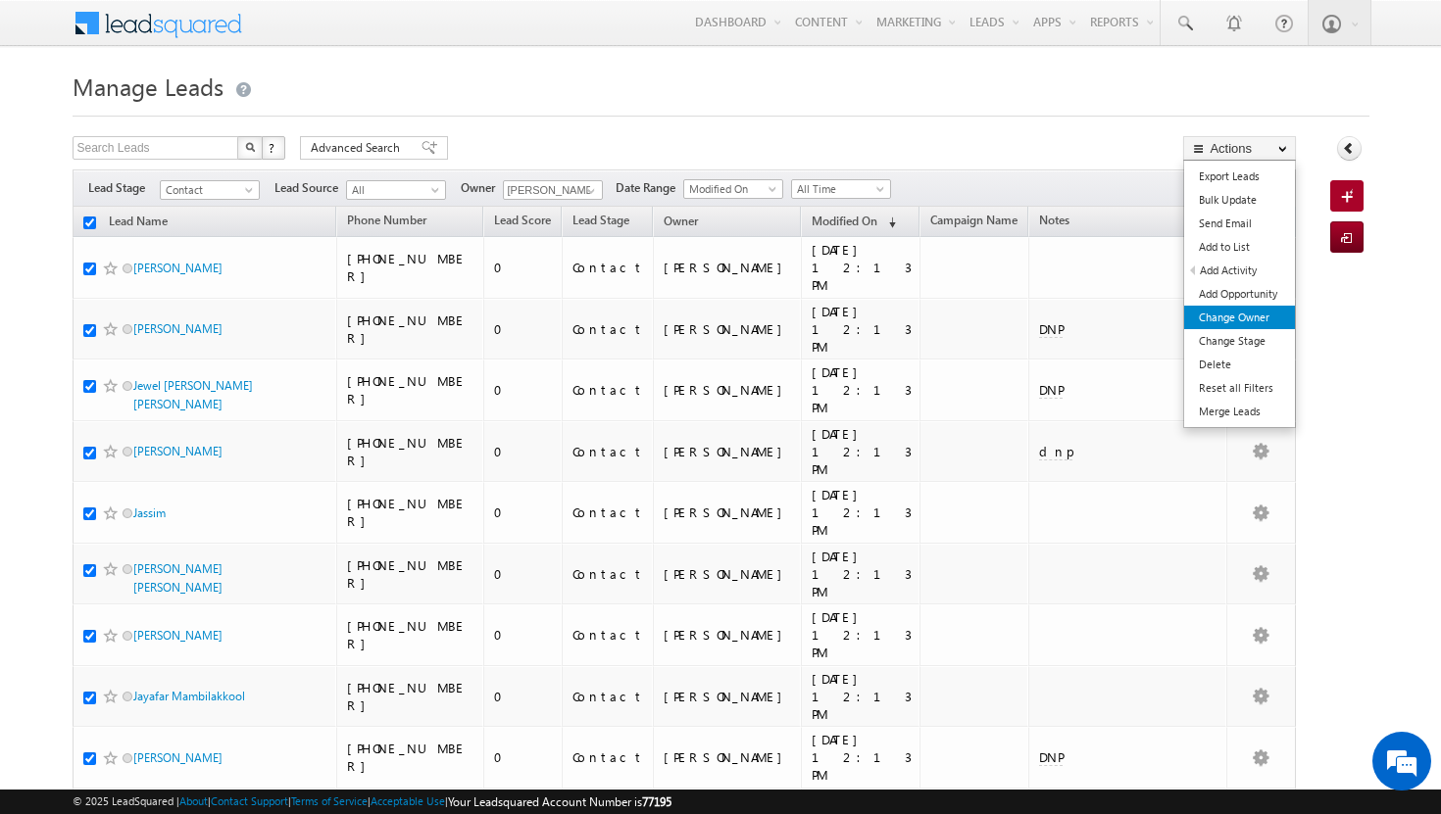
click at [1262, 313] on link "Change Owner" at bounding box center [1239, 318] width 111 height 24
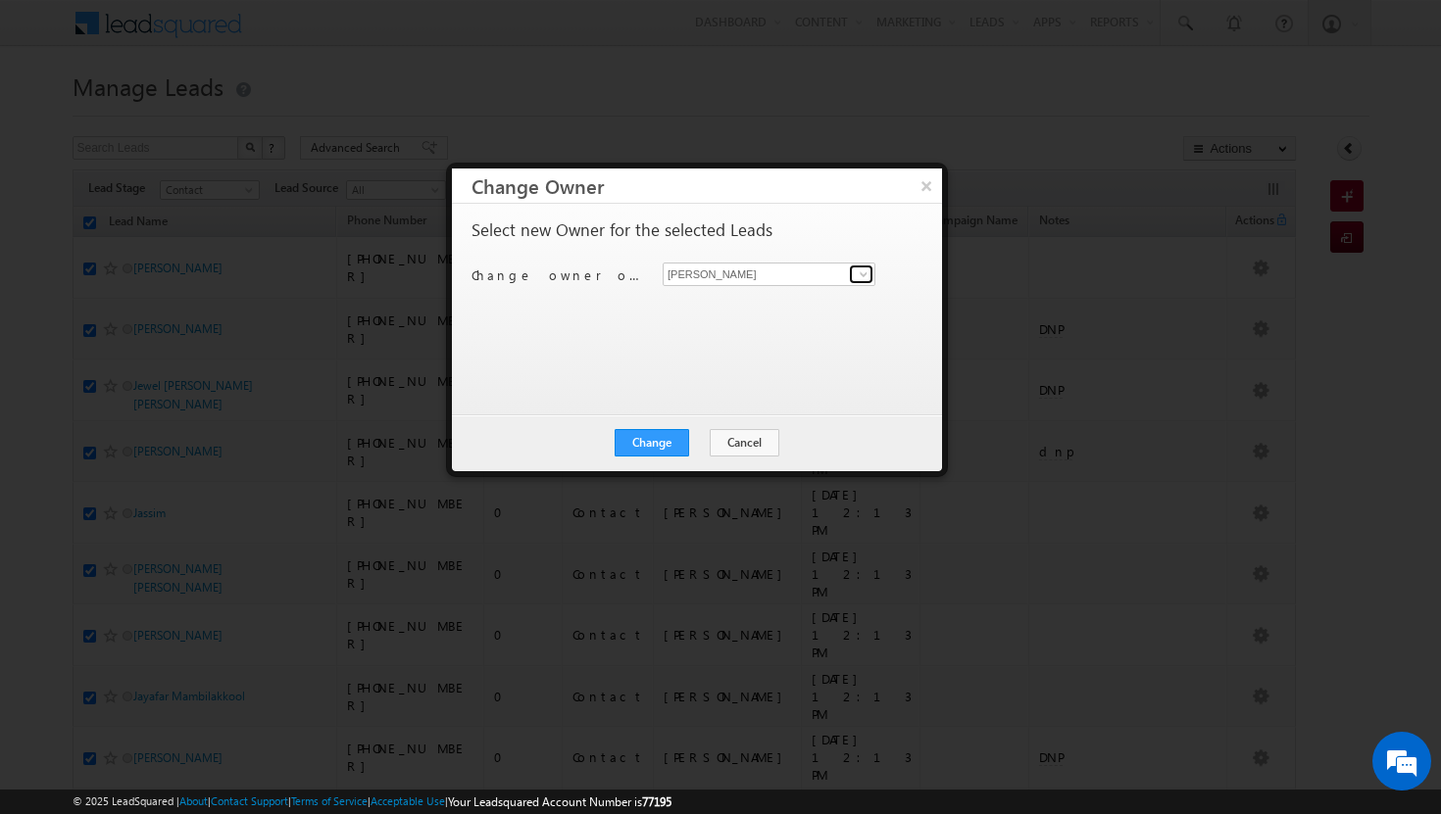
click at [857, 275] on span at bounding box center [864, 275] width 16 height 16
click at [801, 301] on link "vikram kumar vikram.kumar@indglobal.ae" at bounding box center [769, 304] width 213 height 37
type input "[PERSON_NAME]"
click at [677, 442] on button "Change" at bounding box center [652, 442] width 74 height 27
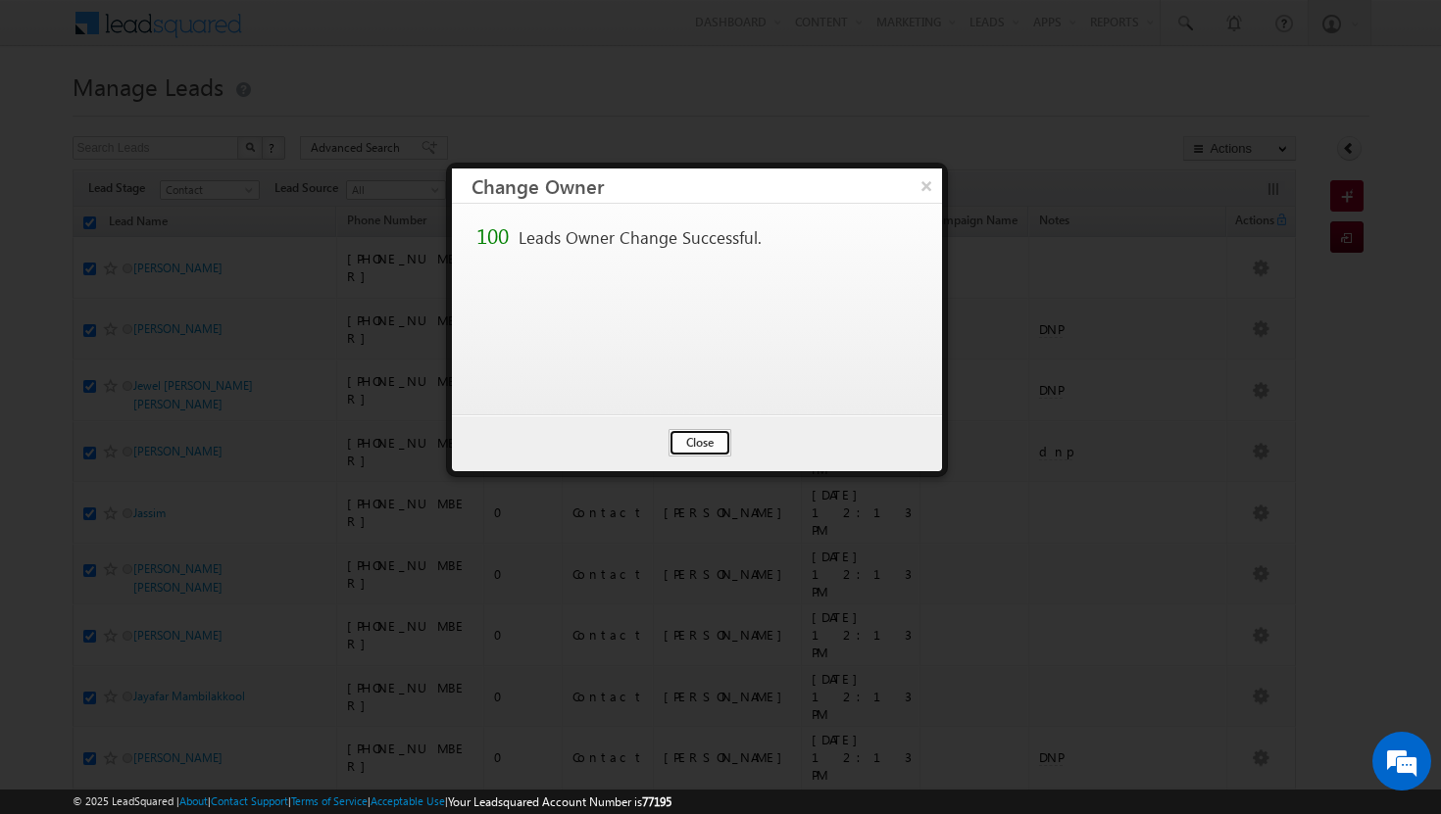
click at [713, 440] on button "Close" at bounding box center [699, 442] width 63 height 27
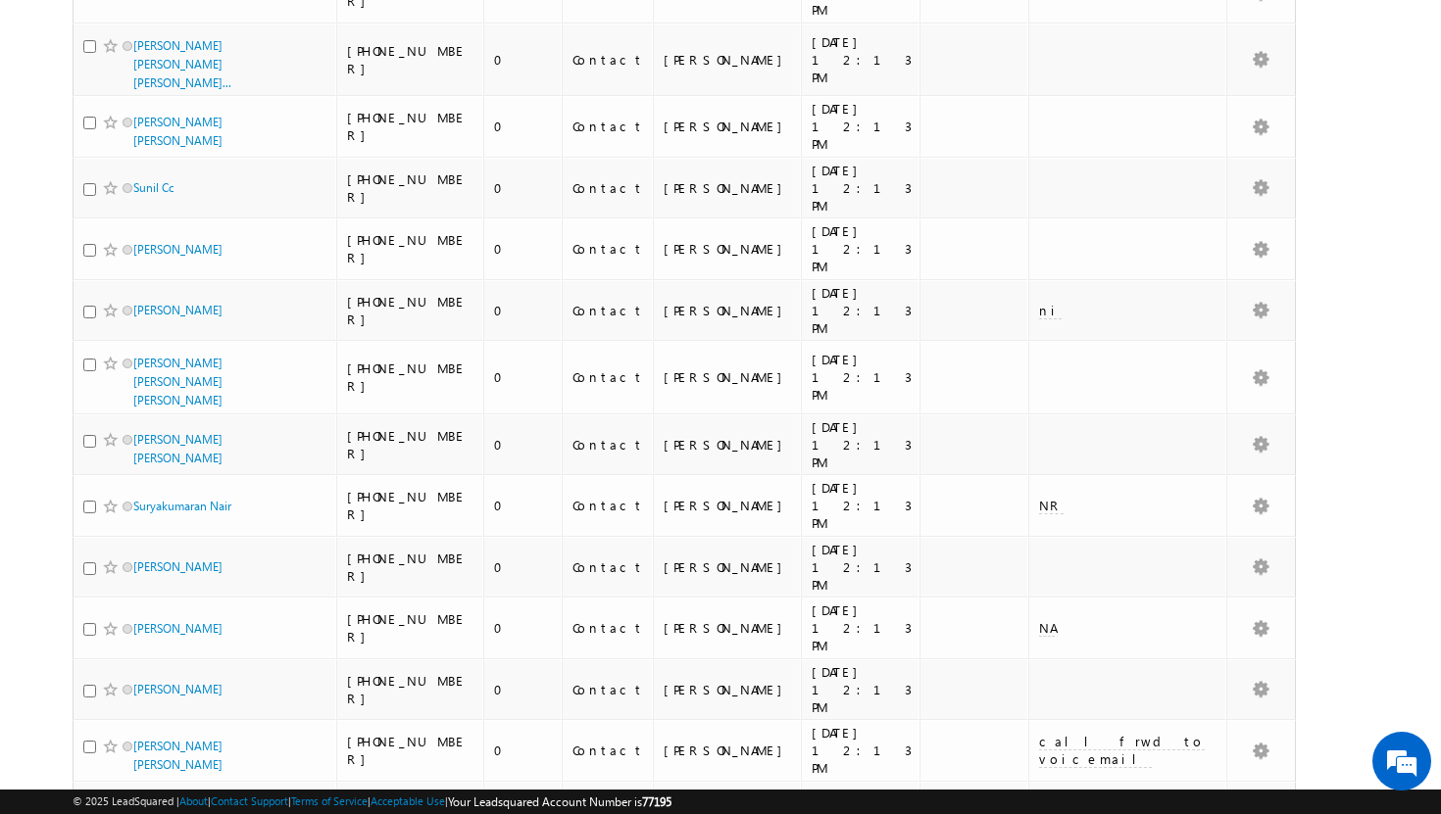
scroll to position [4299, 0]
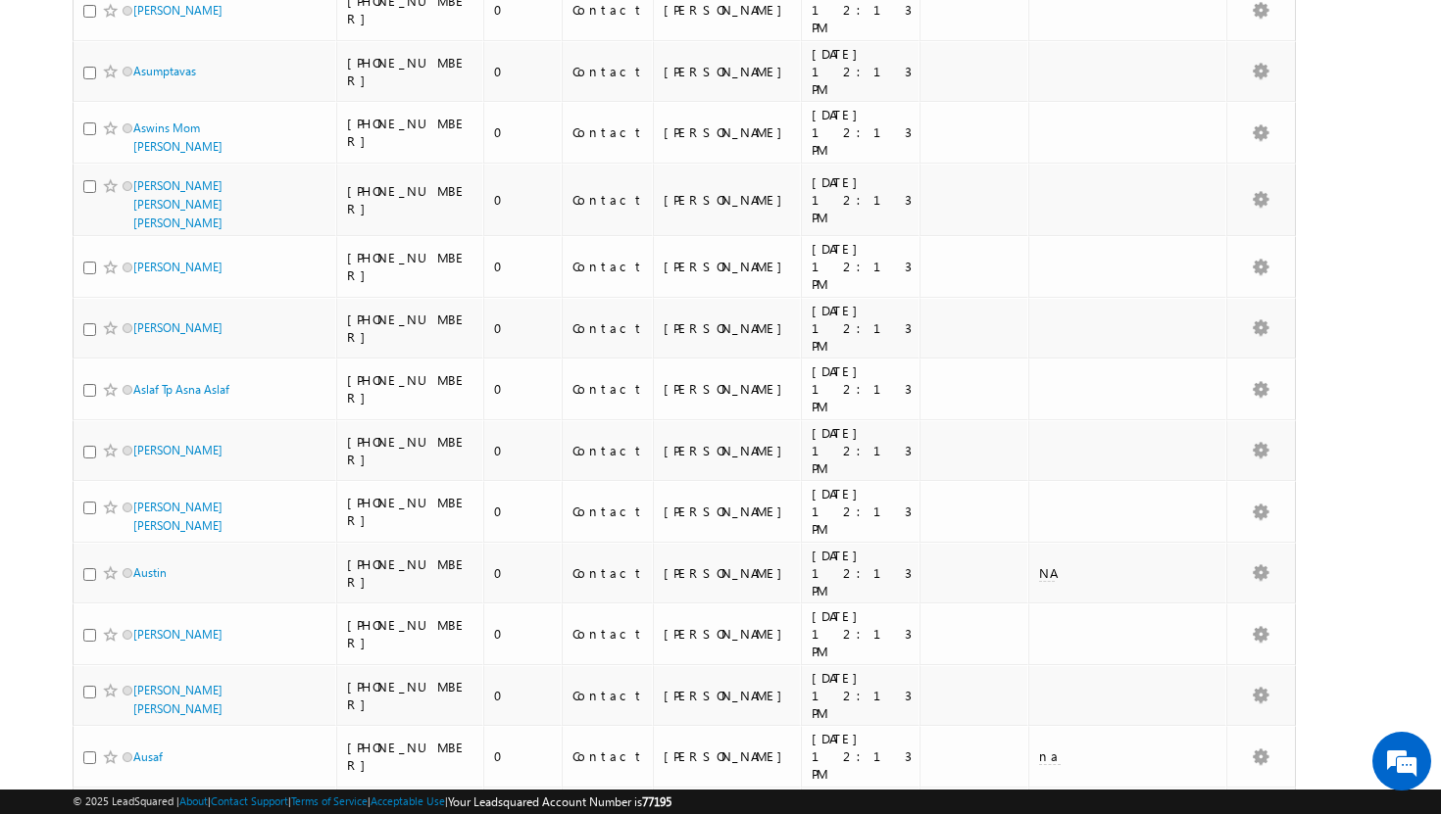
scroll to position [4181, 0]
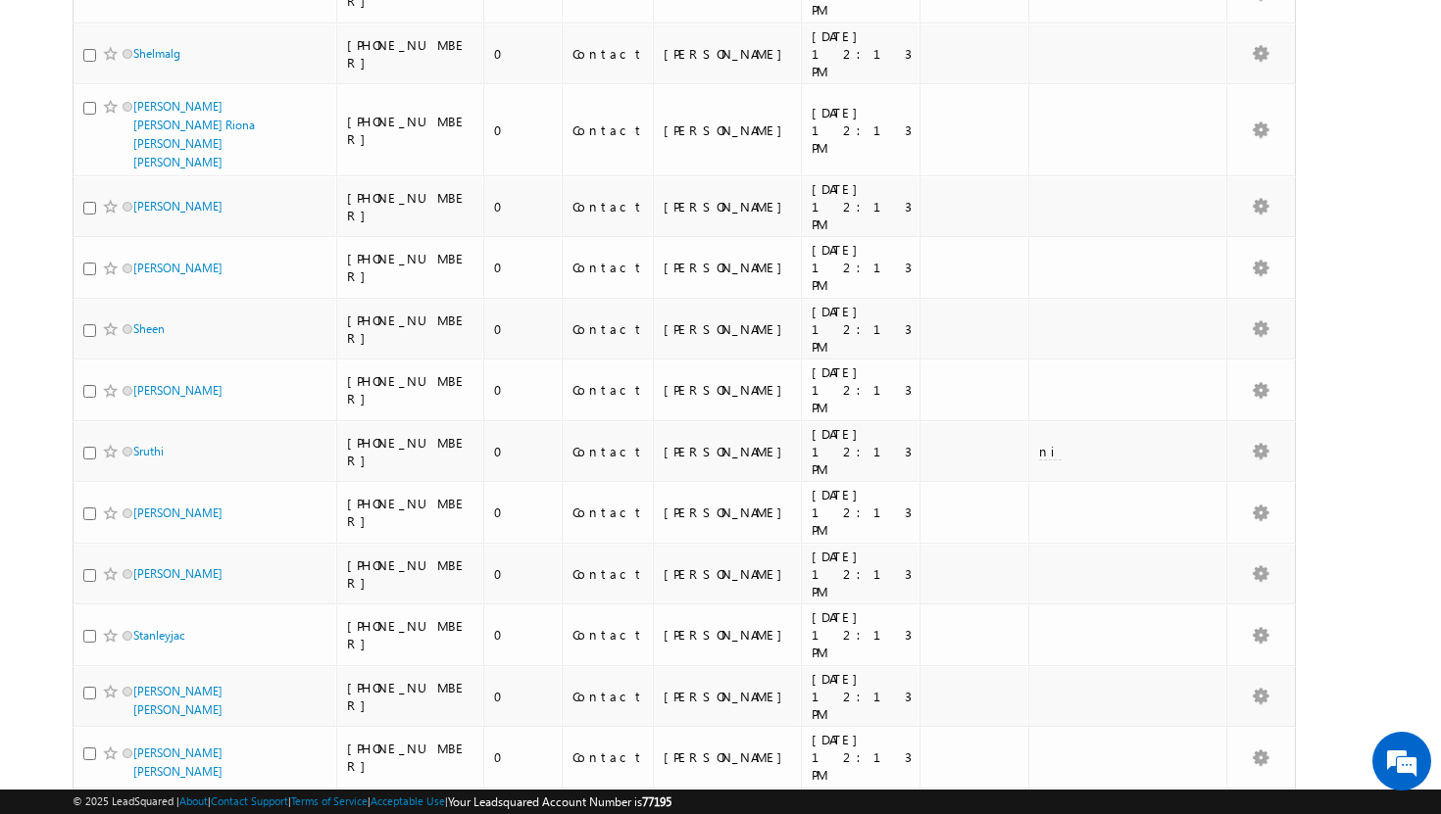
scroll to position [4446, 0]
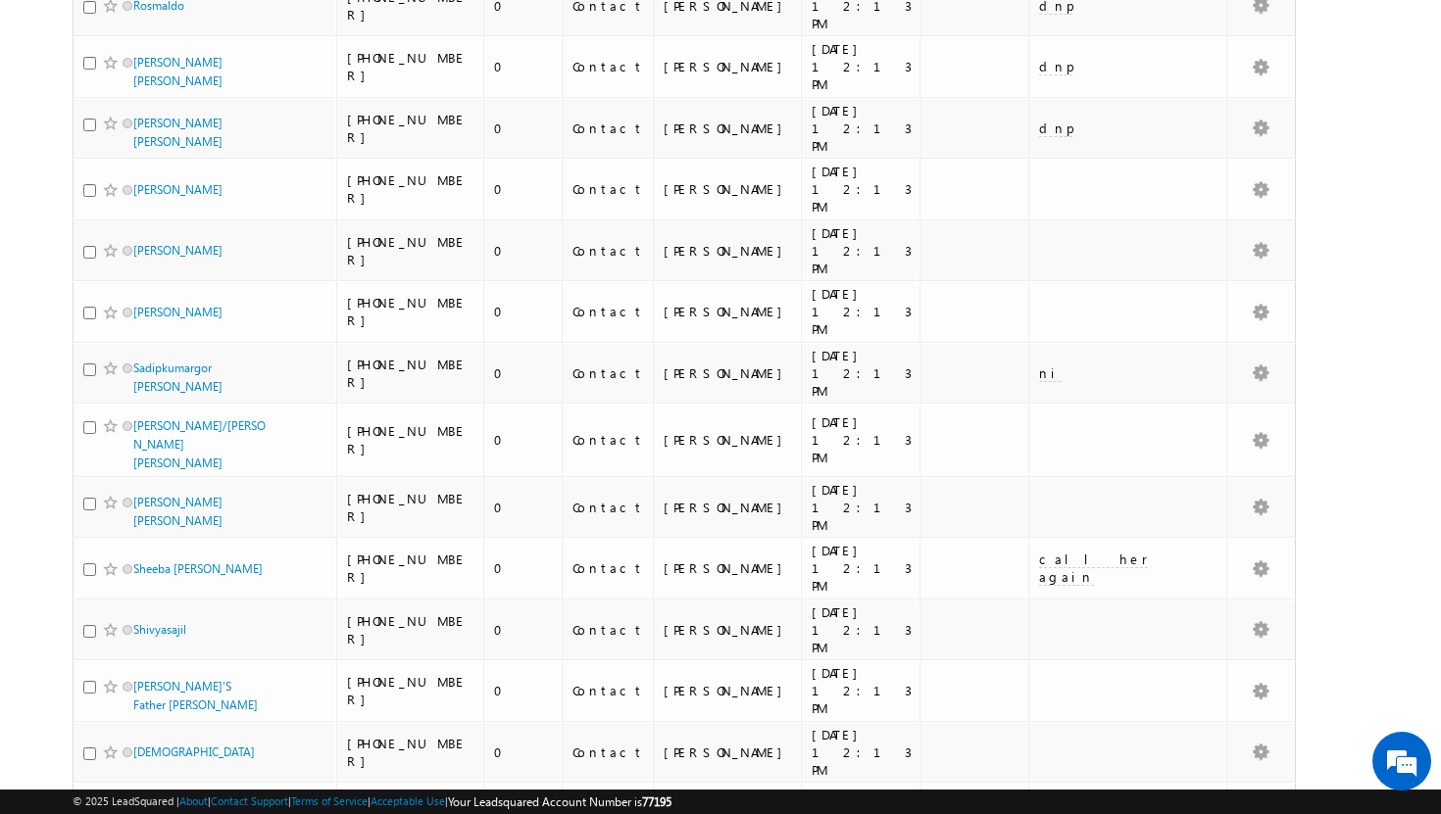
scroll to position [4259, 0]
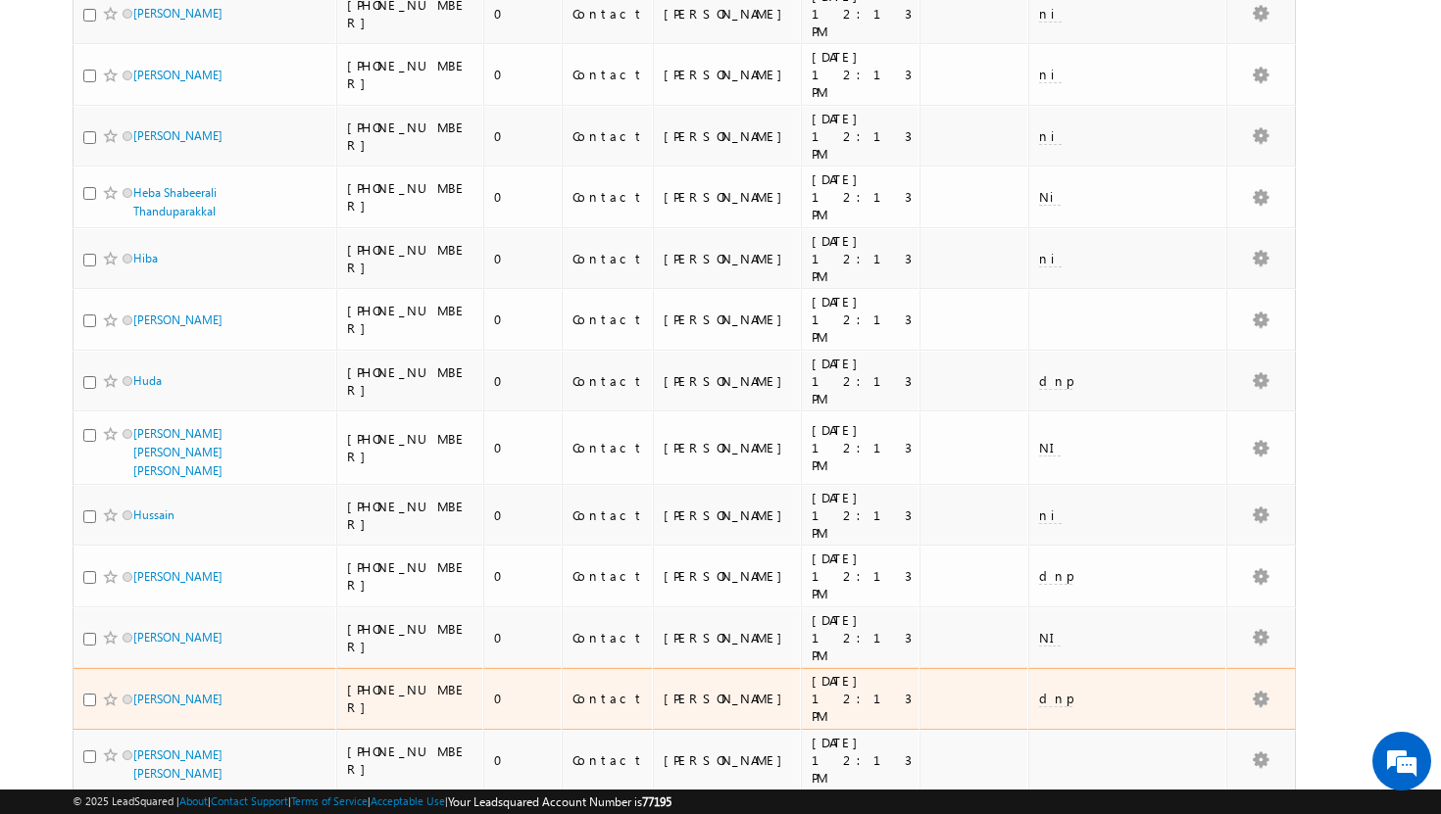
scroll to position [0, 0]
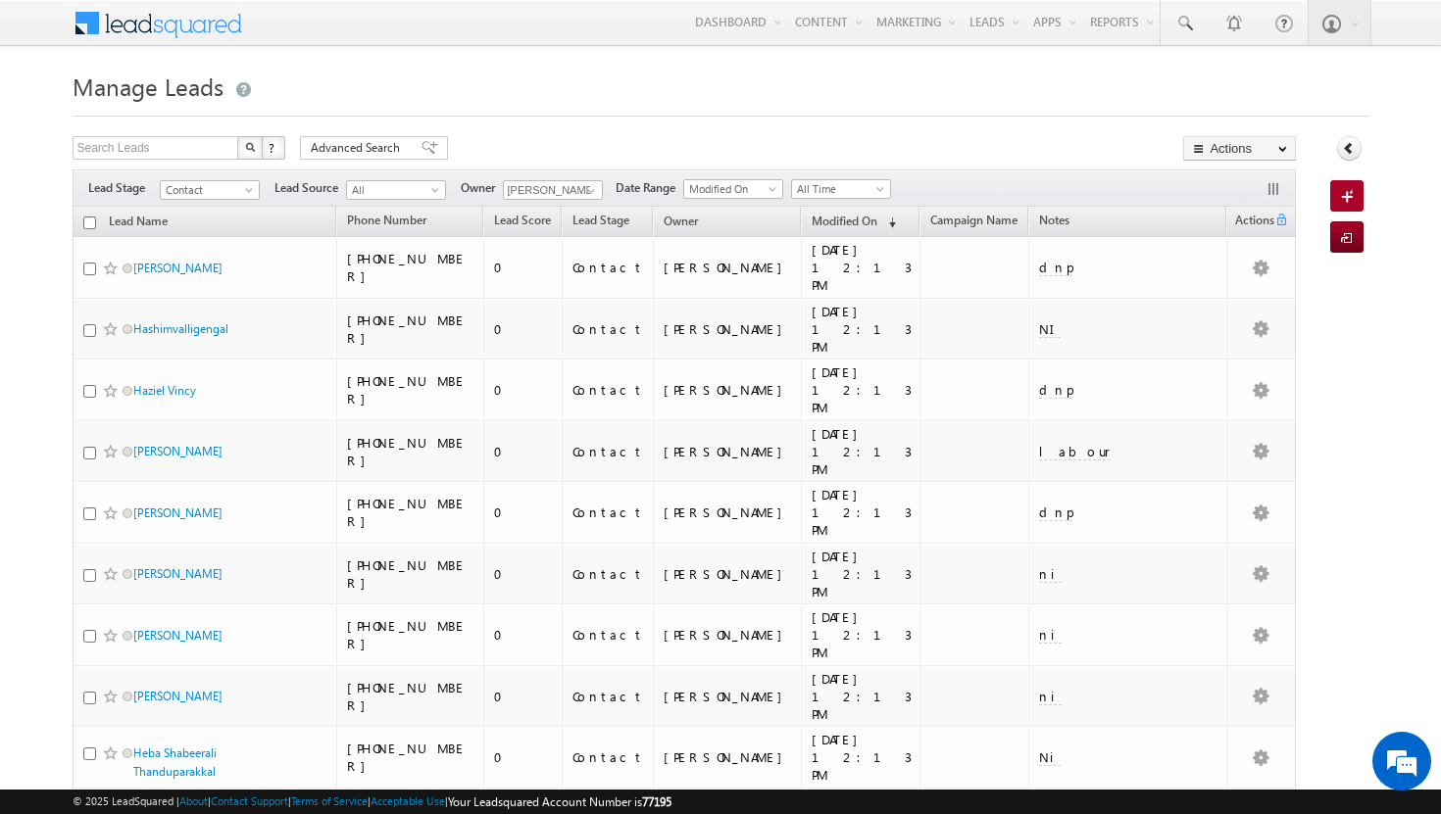
click at [91, 226] on input "checkbox" at bounding box center [89, 223] width 13 height 13
checkbox input "true"
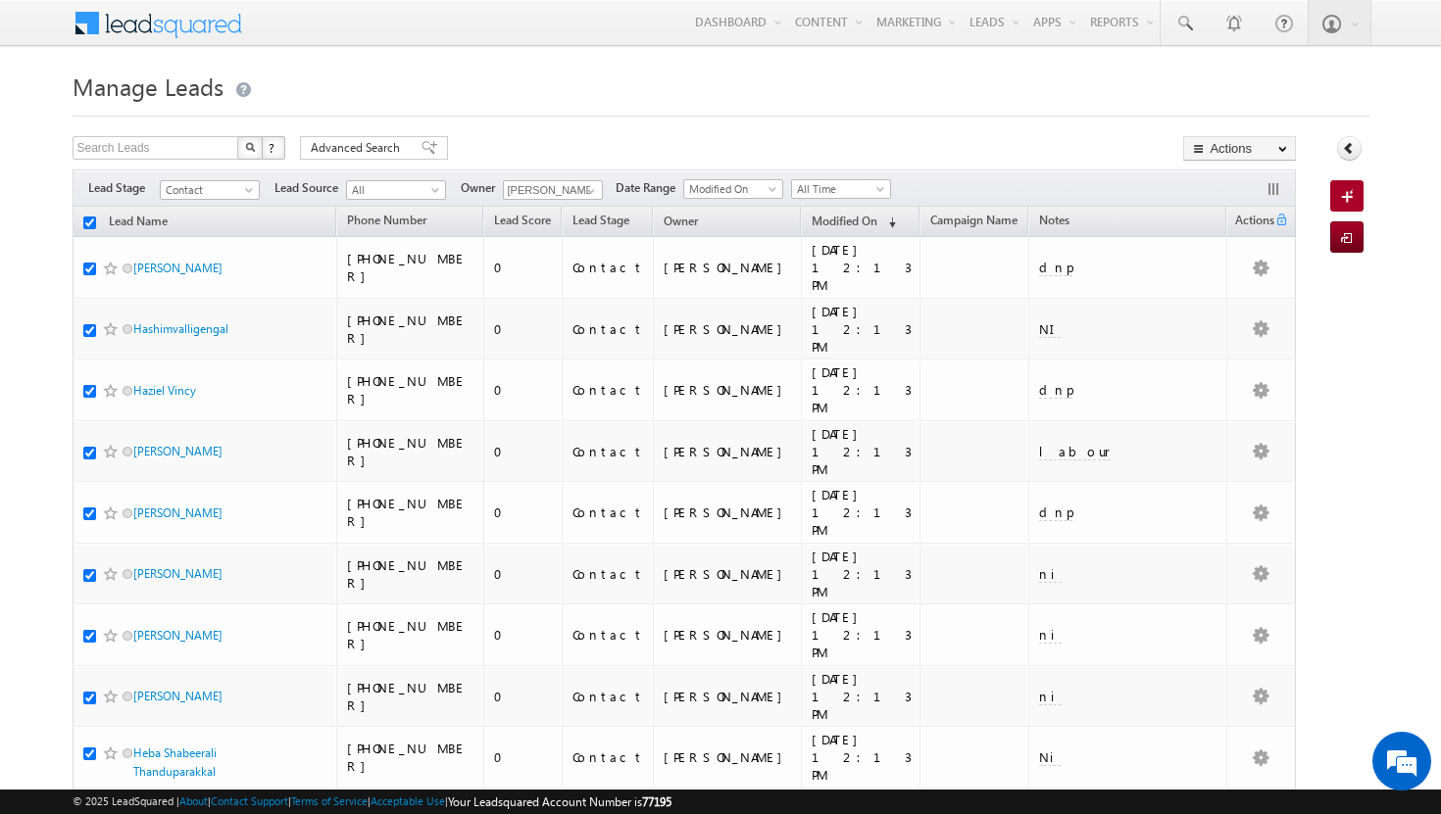
checkbox input "true"
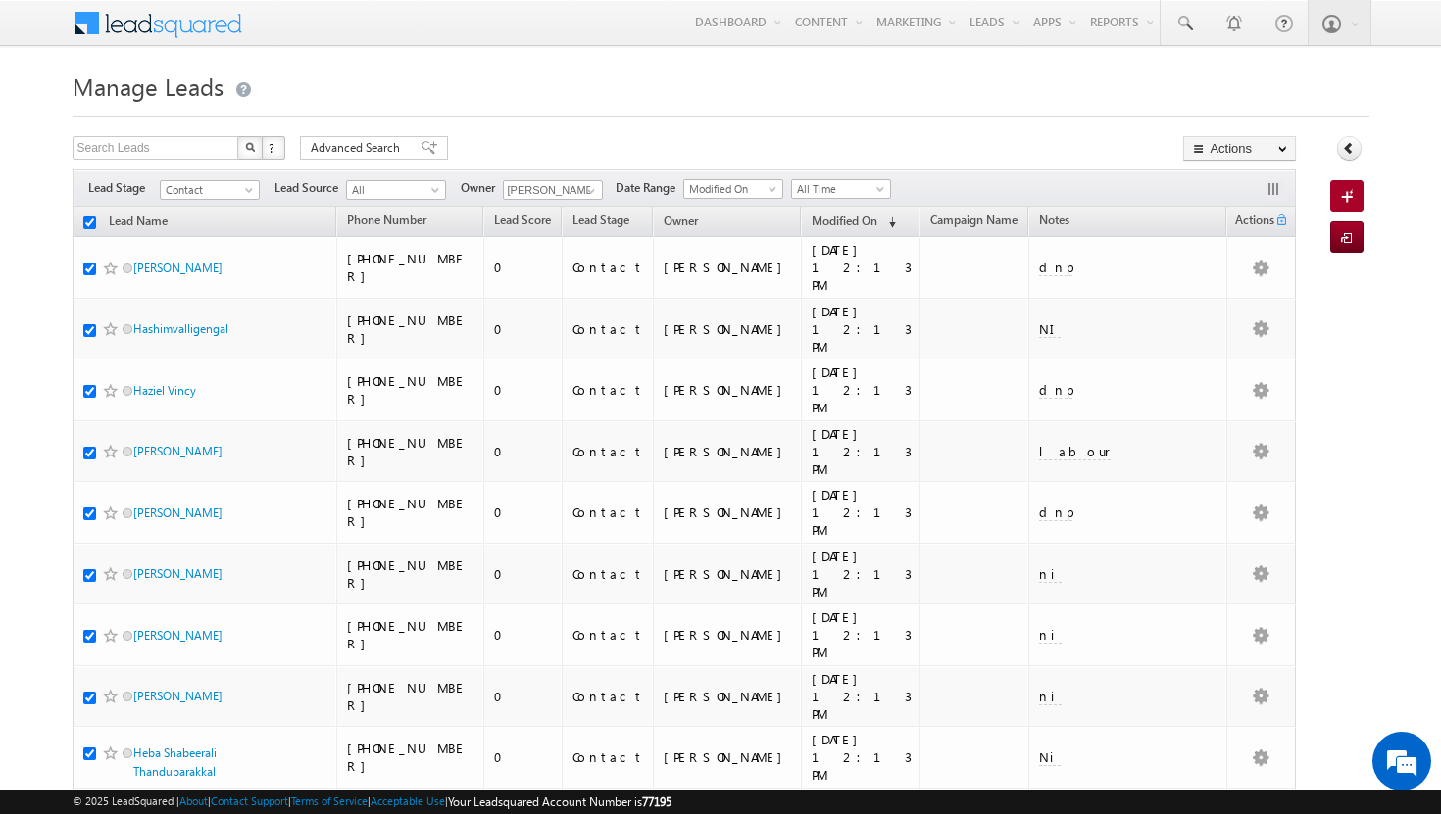
checkbox input "true"
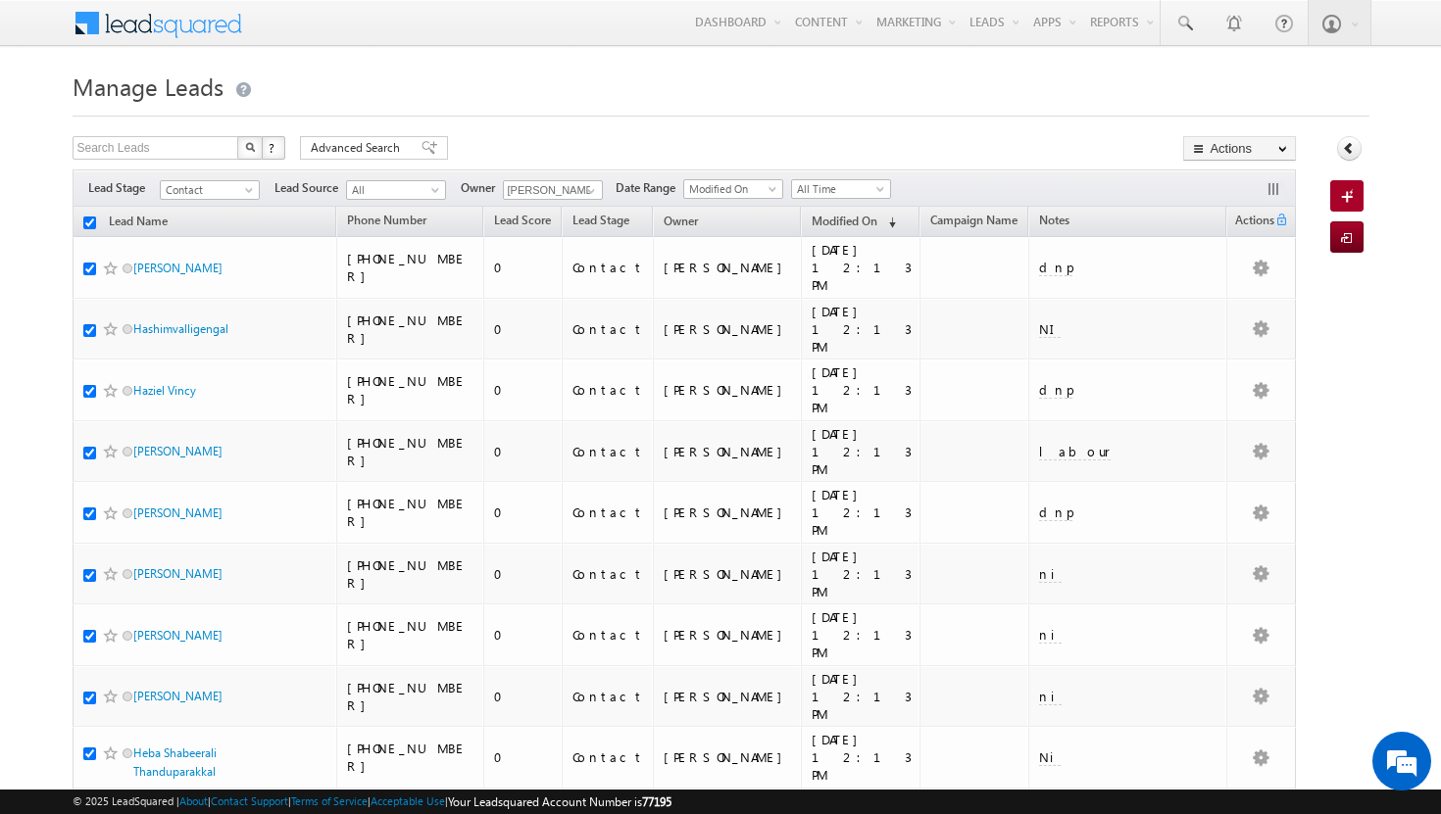
checkbox input "true"
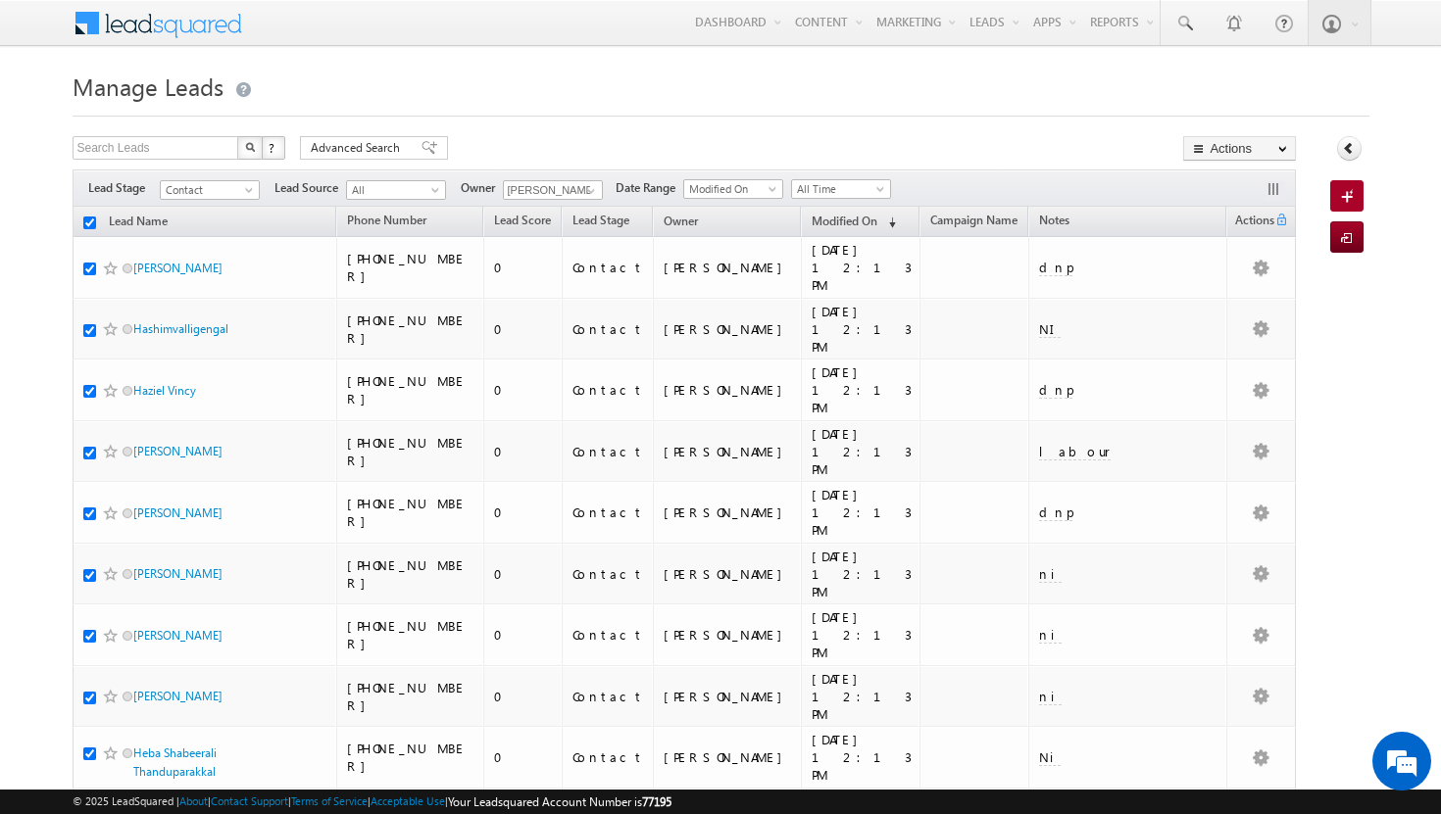
checkbox input "true"
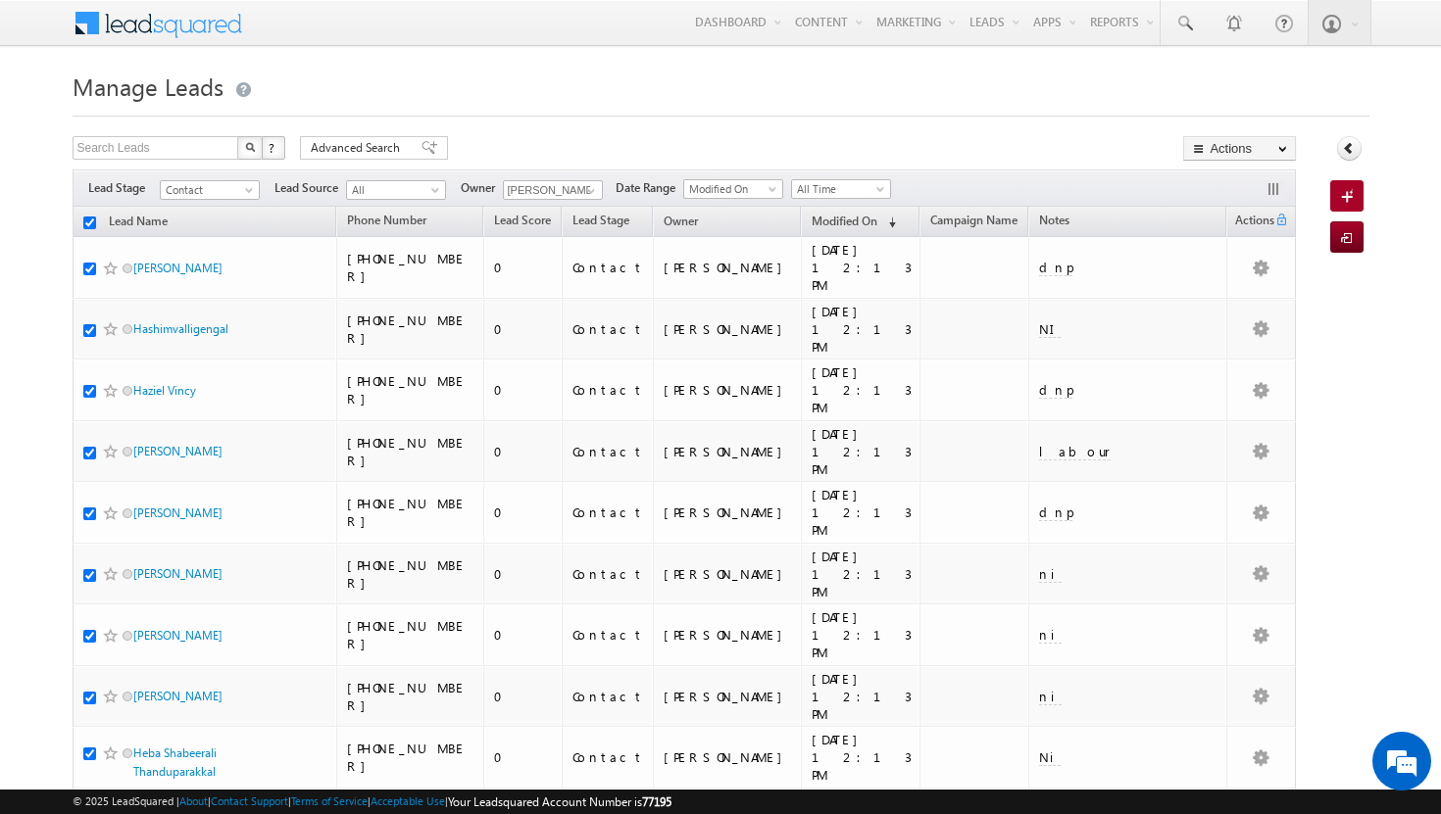
checkbox input "true"
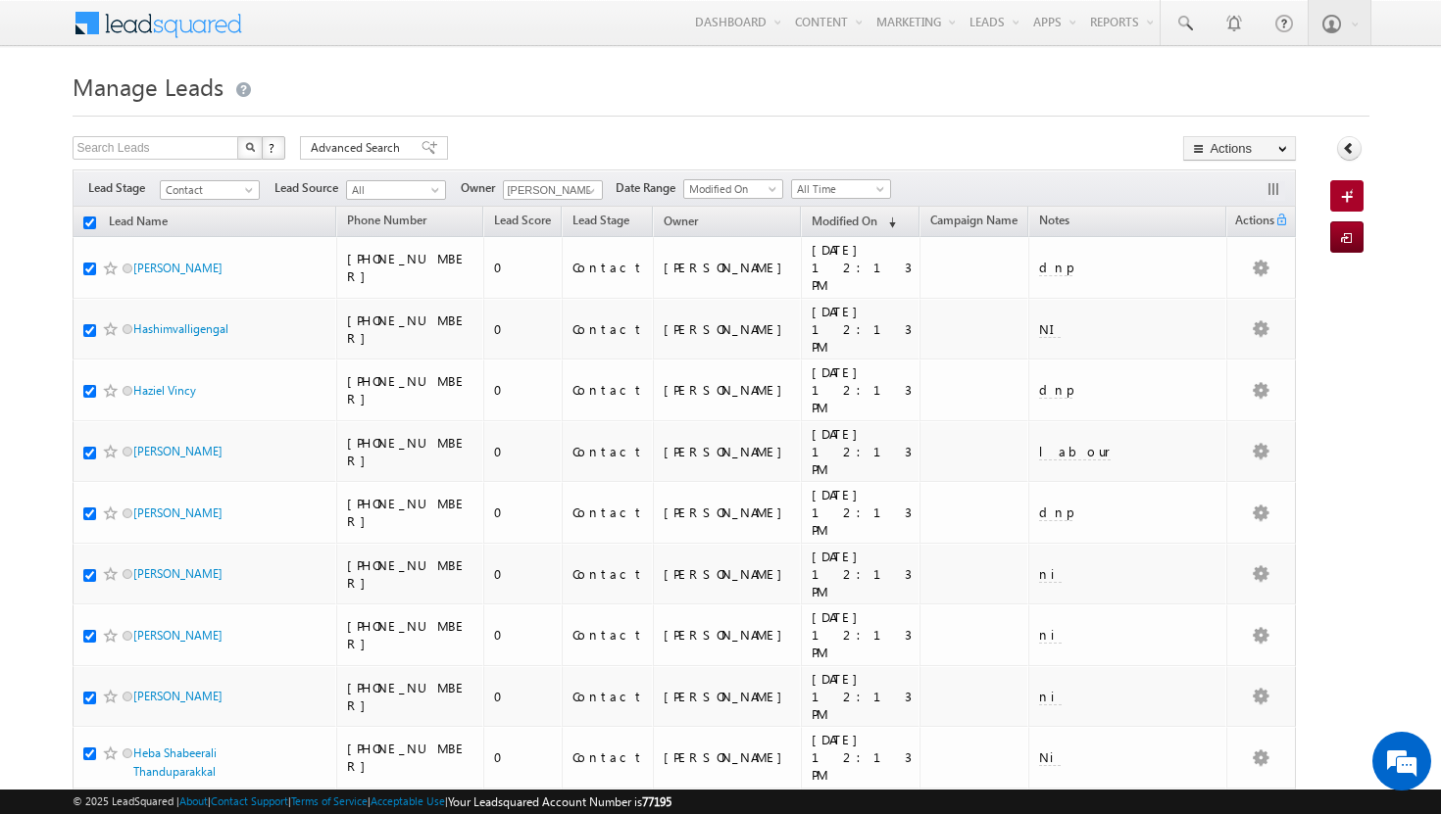
checkbox input "true"
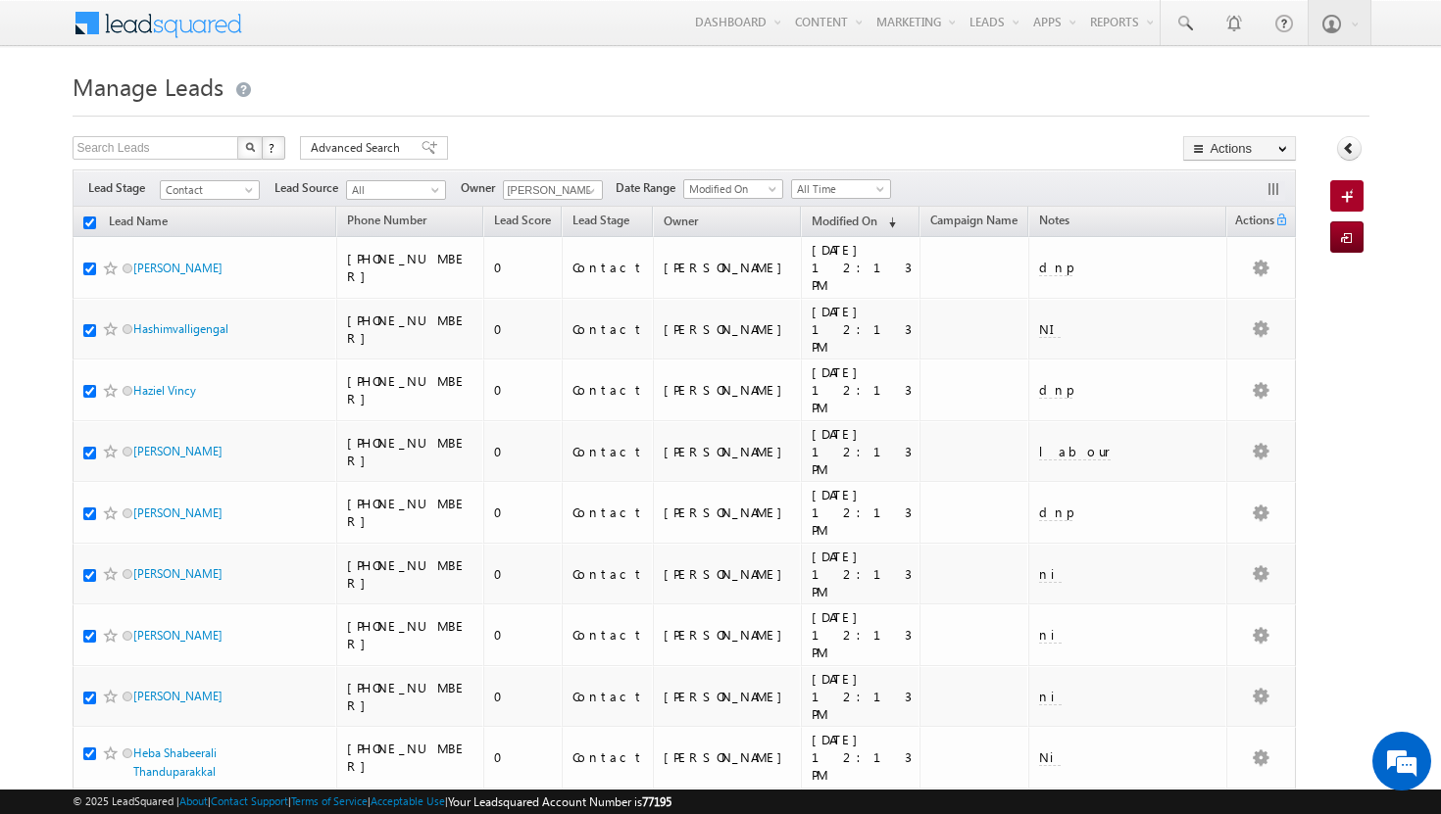
checkbox input "true"
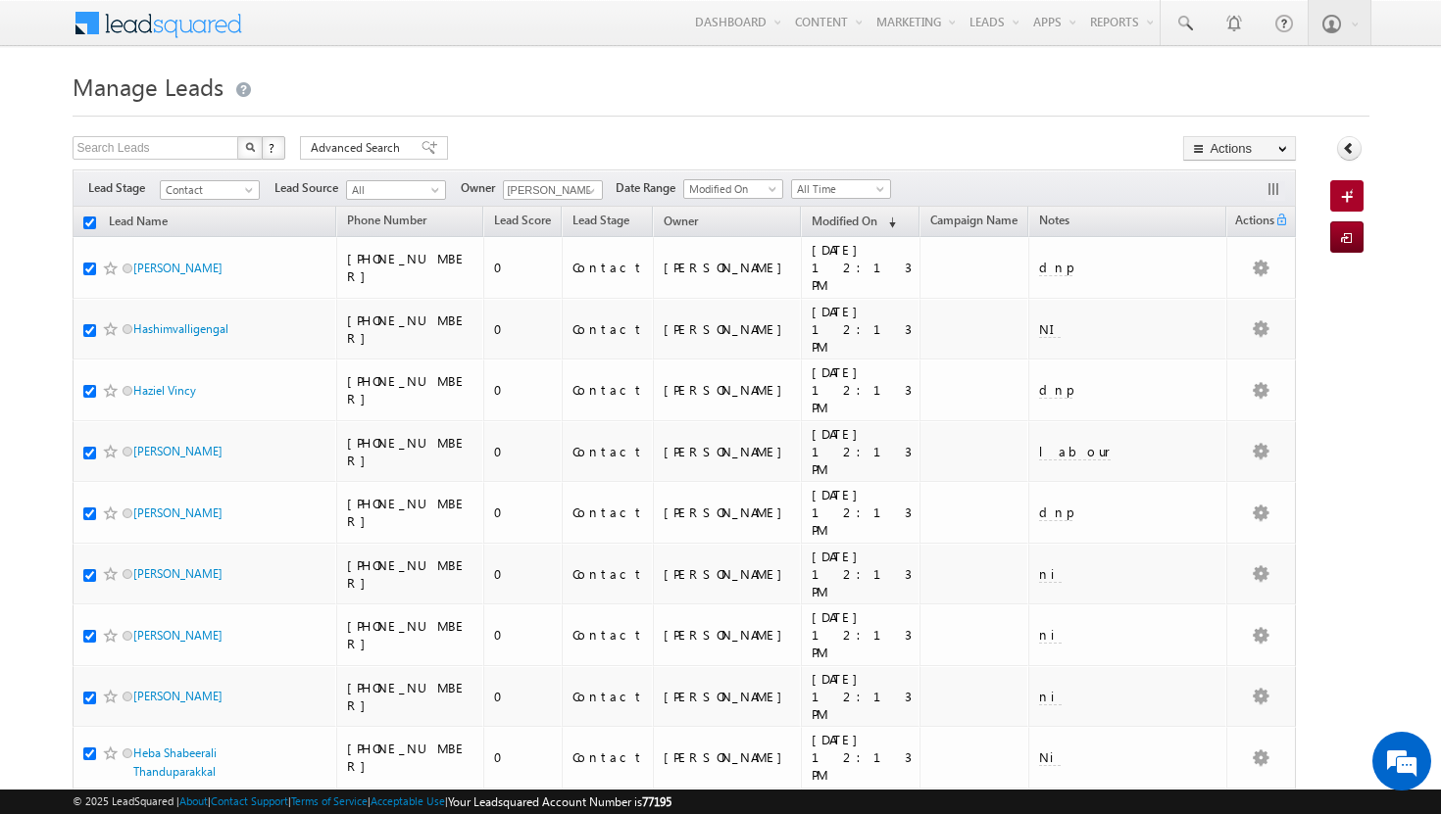
checkbox input "true"
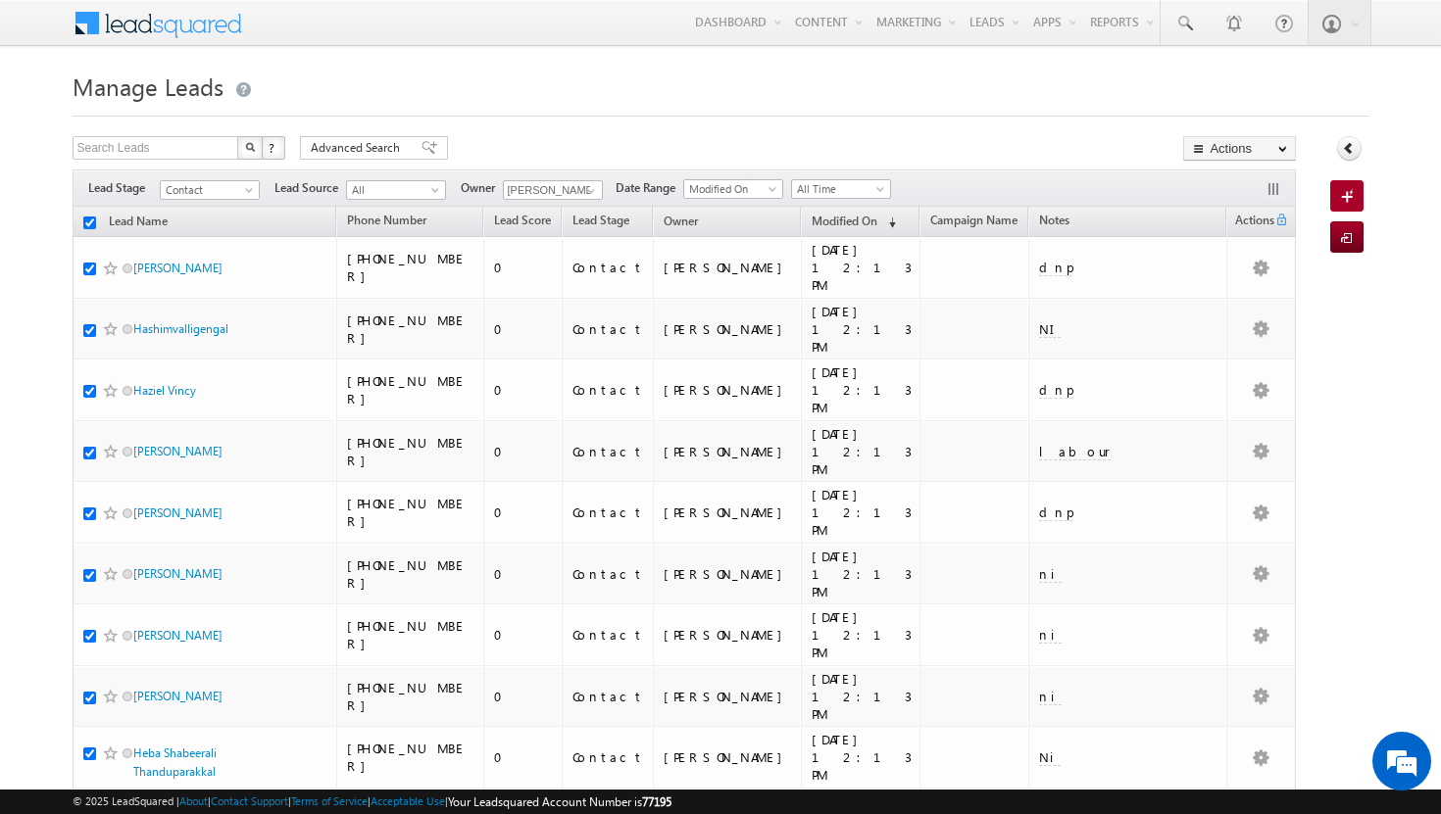
checkbox input "true"
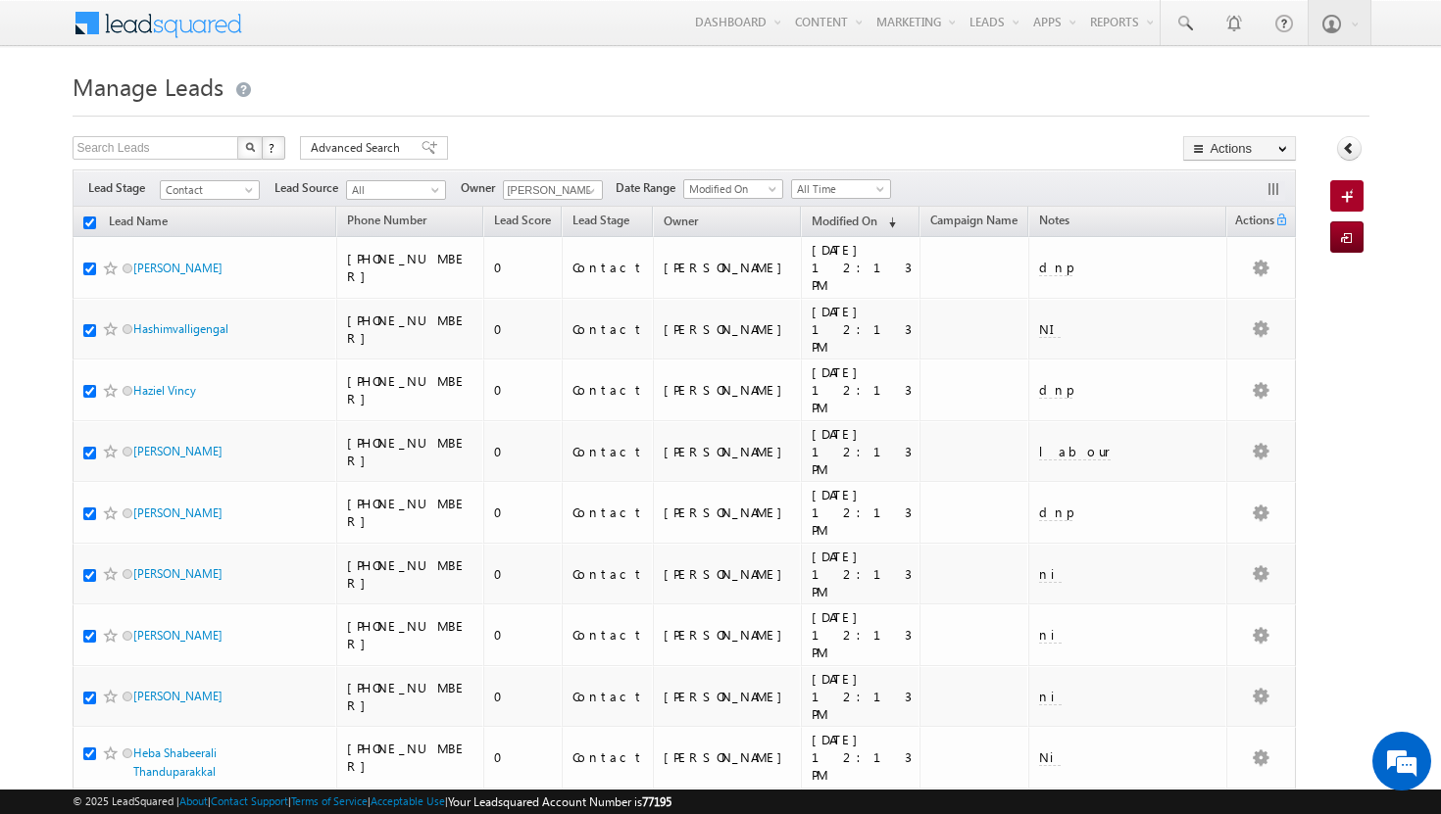
checkbox input "true"
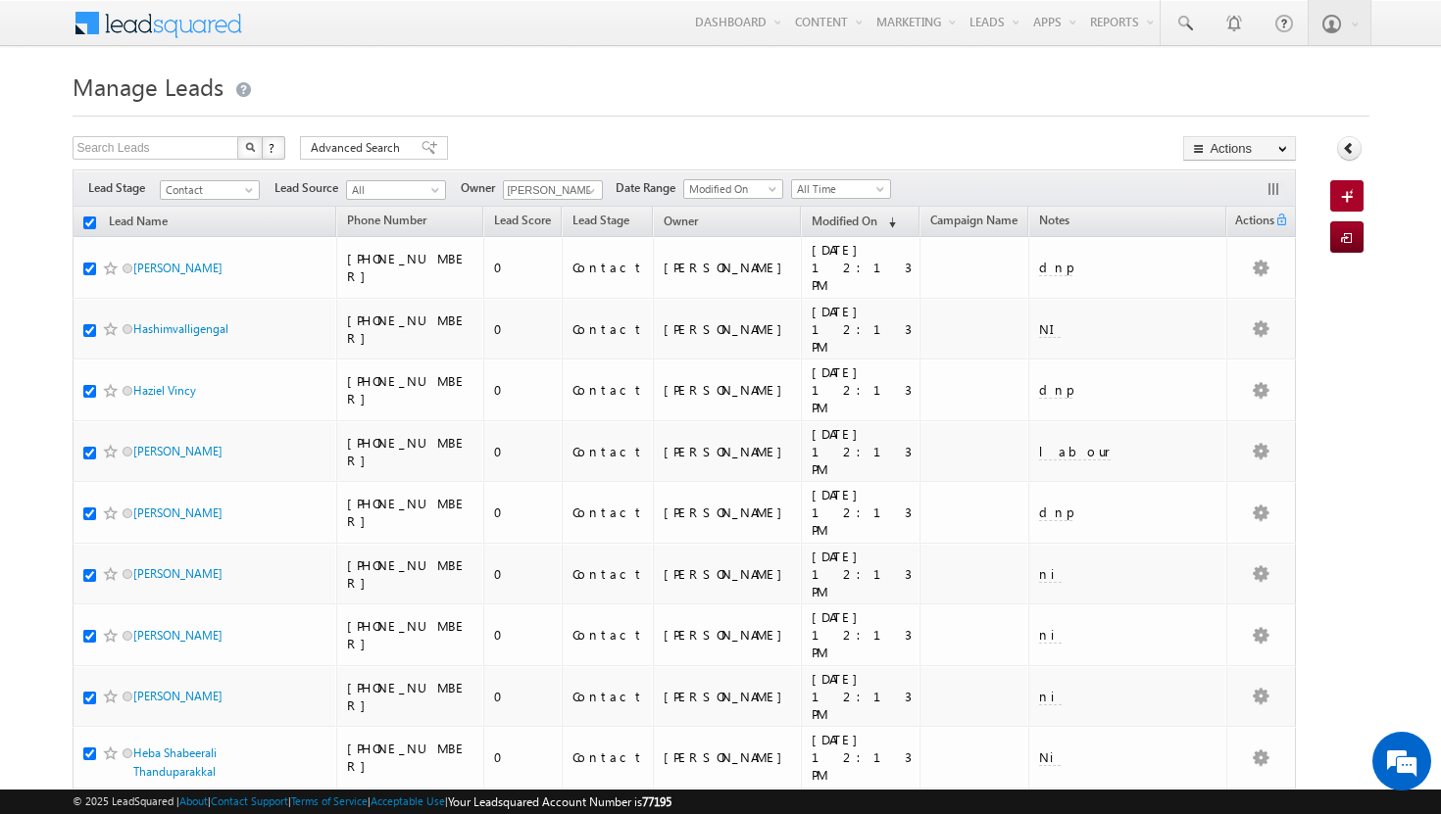
checkbox input "true"
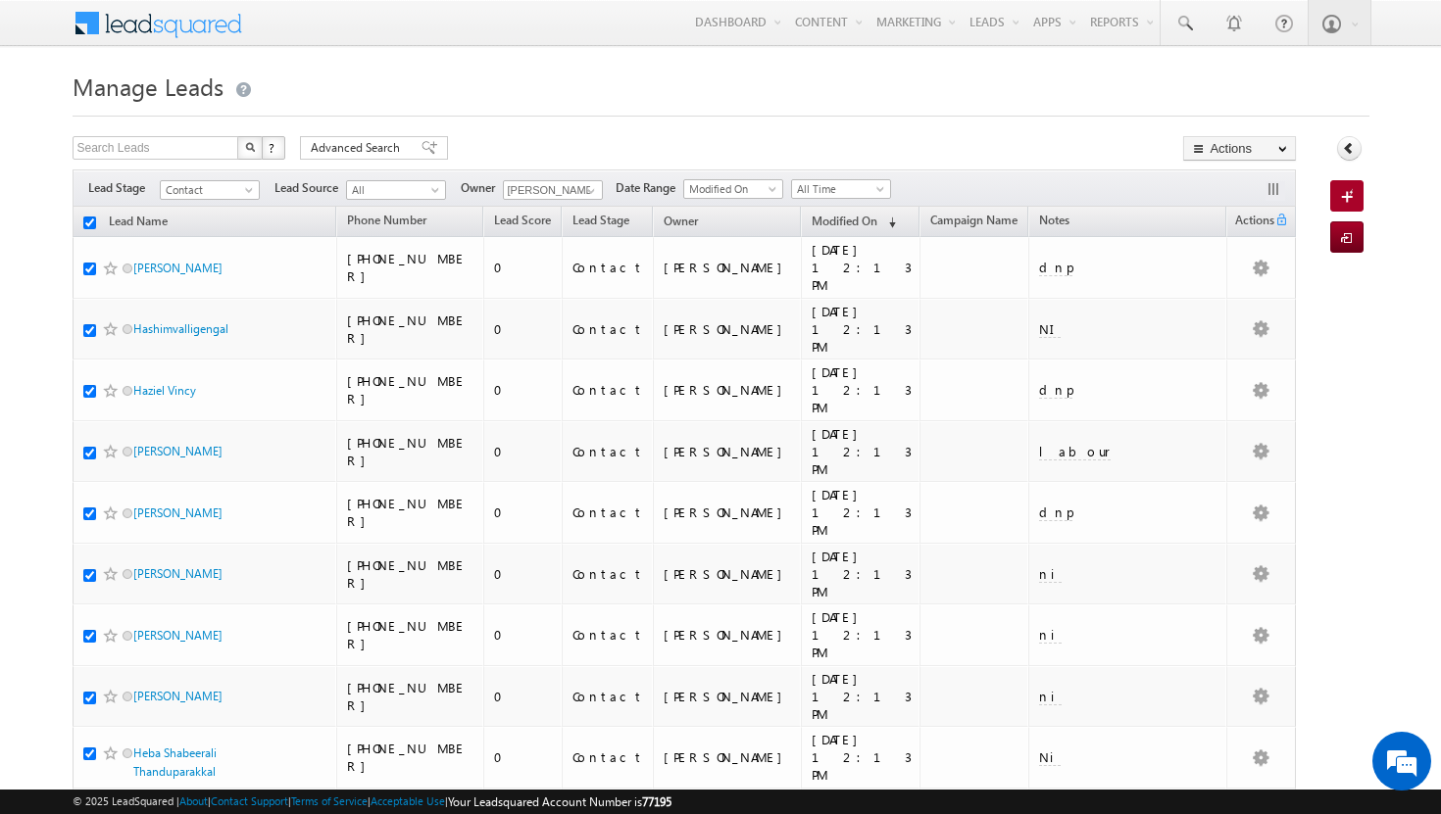
checkbox input "true"
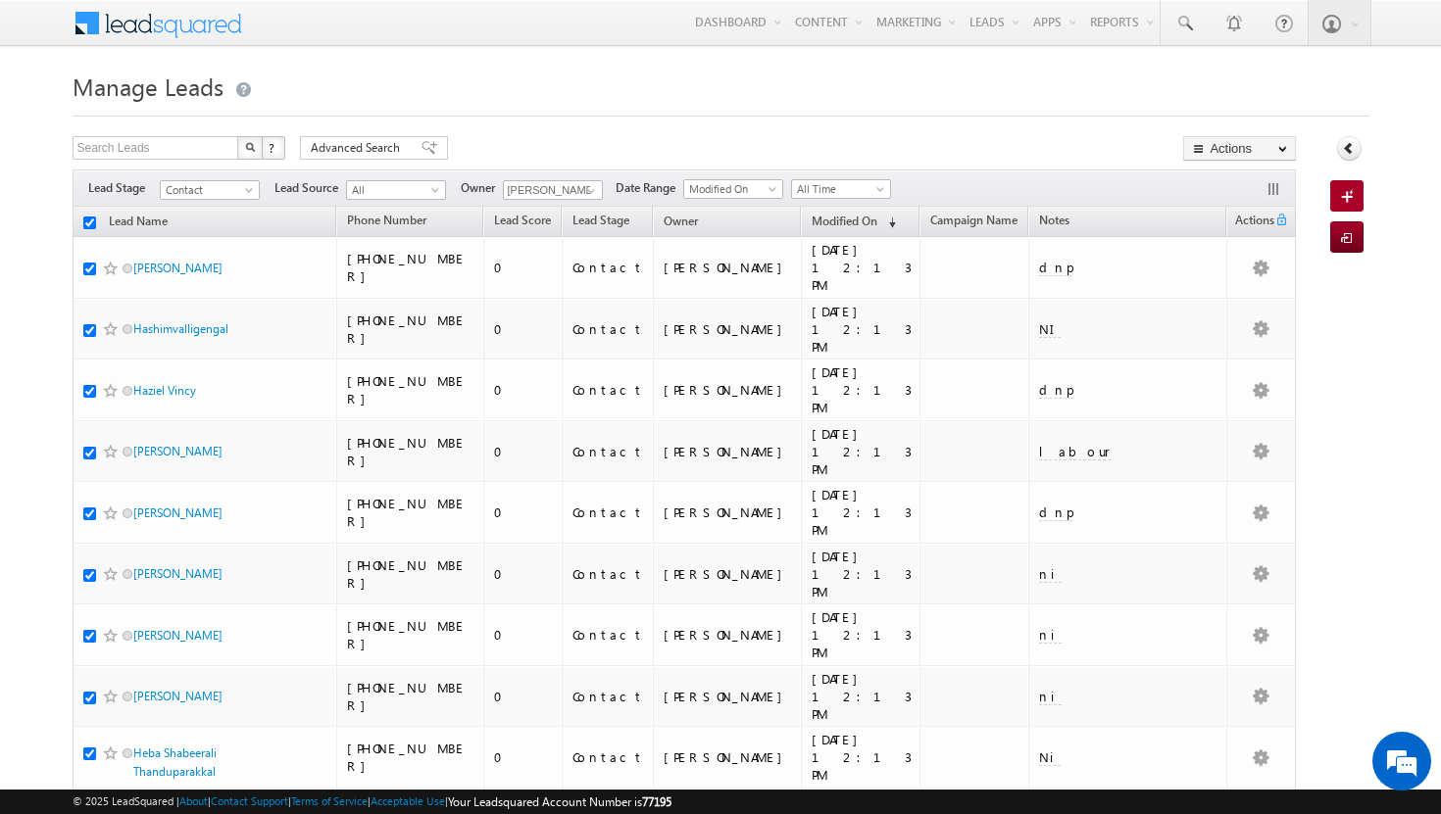
checkbox input "true"
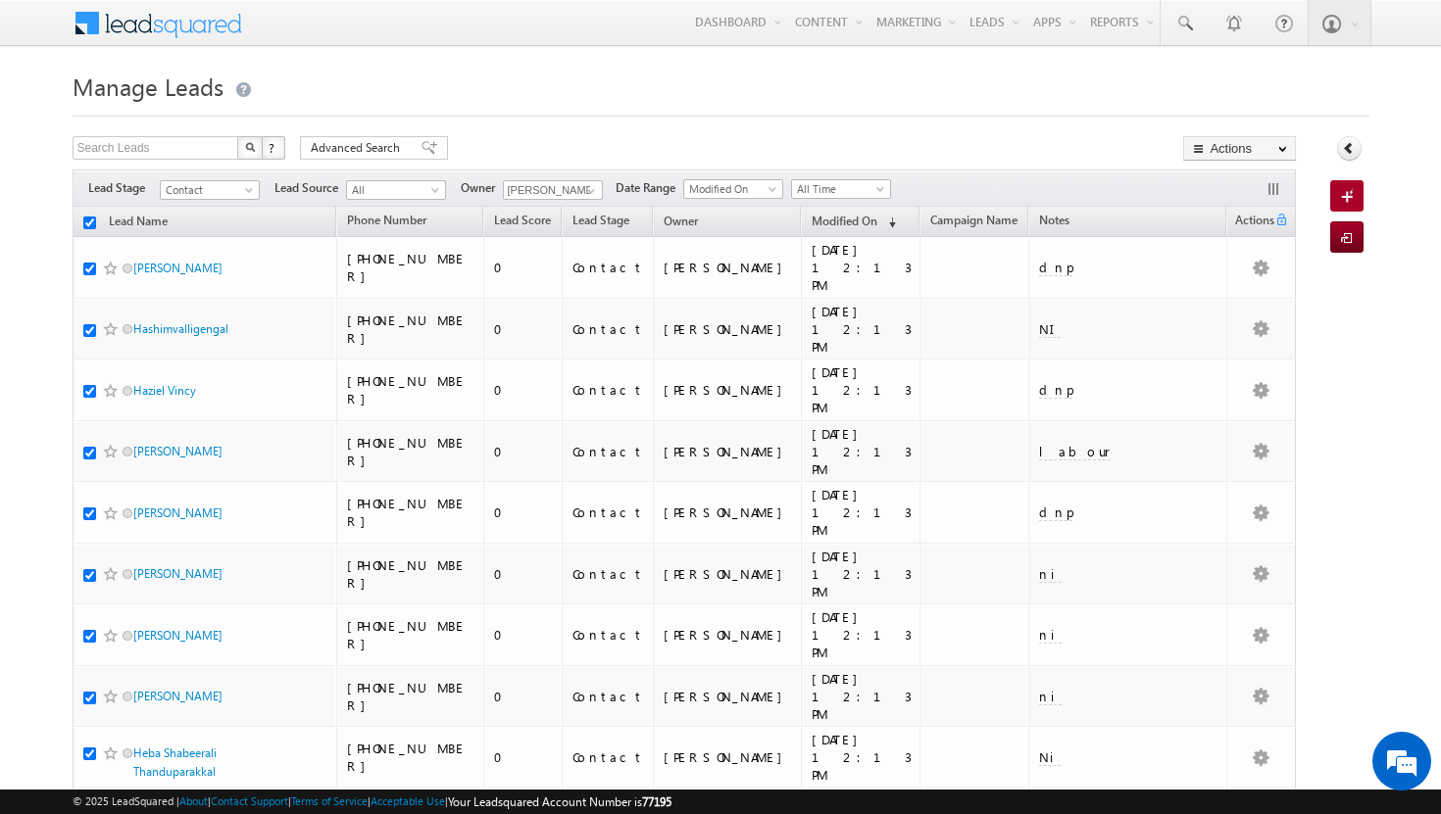
checkbox input "true"
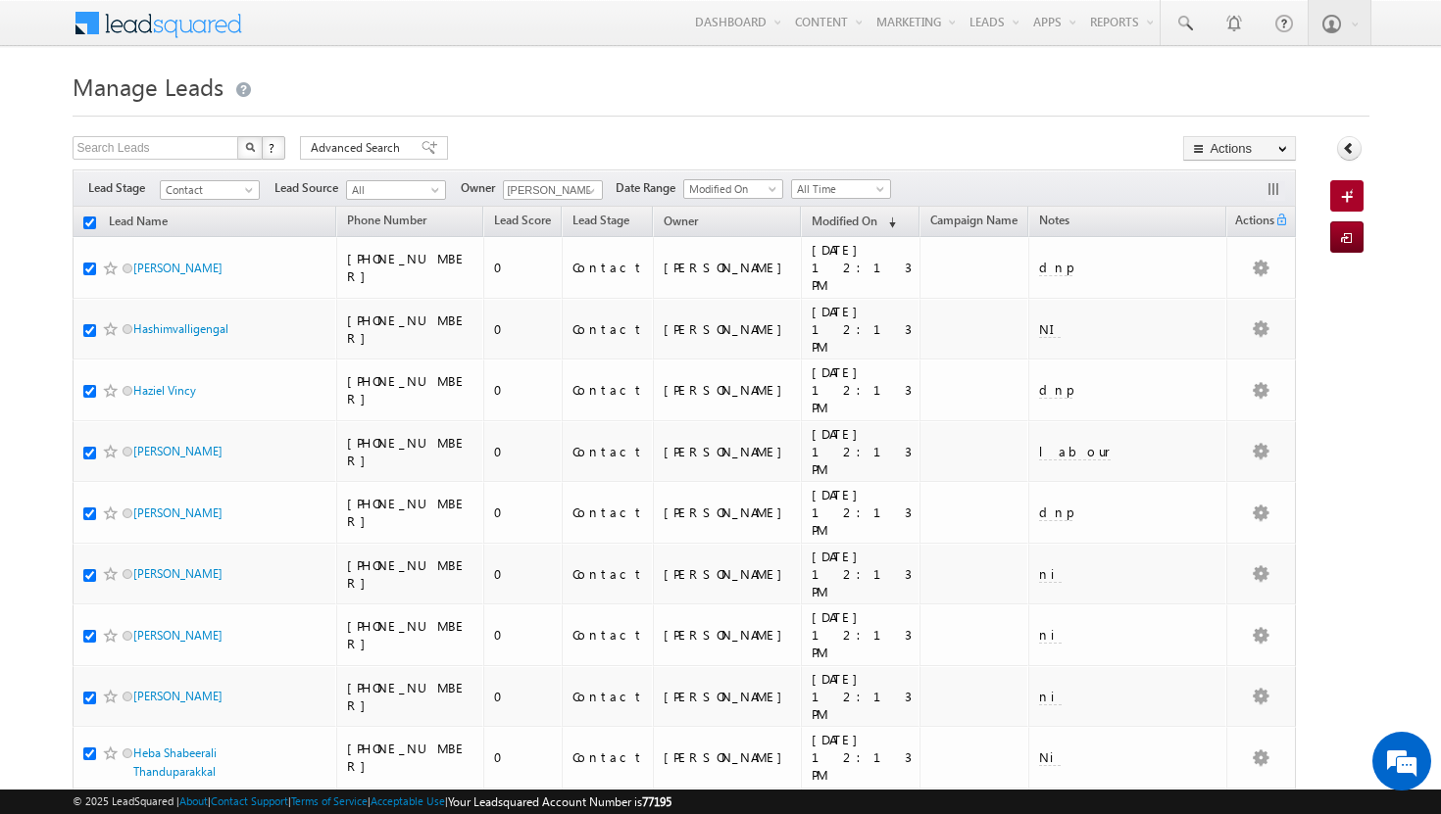
checkbox input "true"
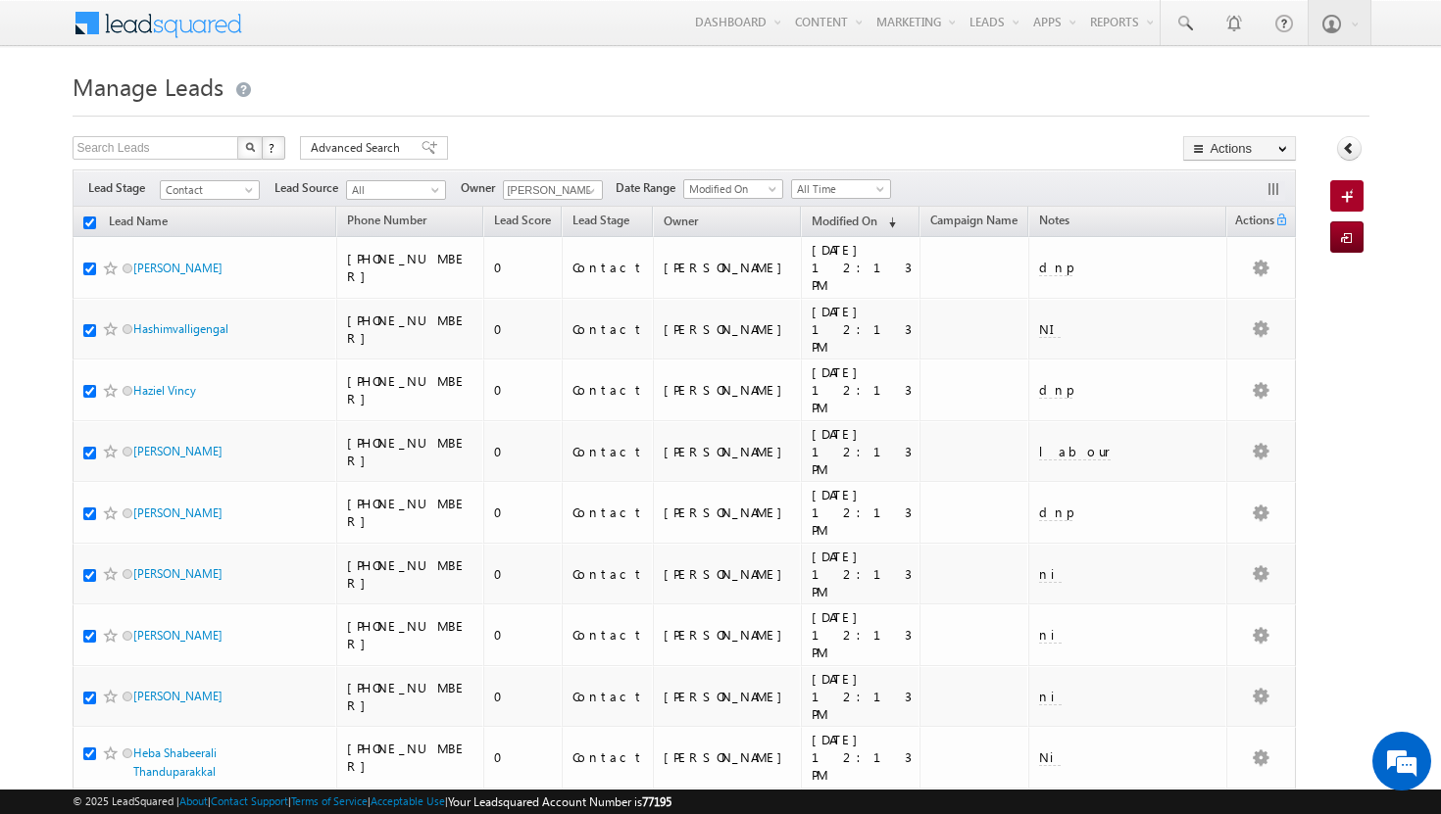
checkbox input "true"
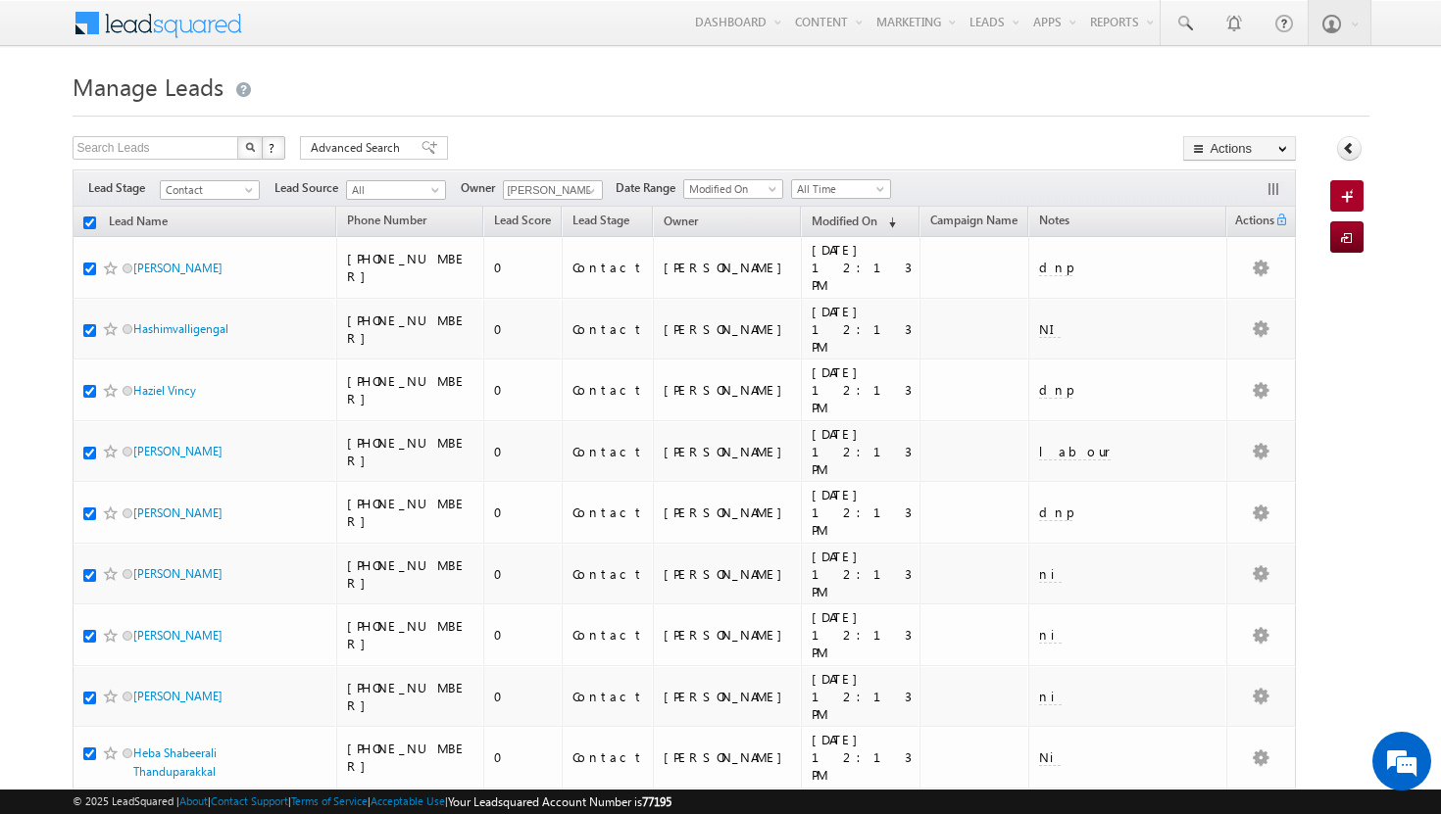
checkbox input "true"
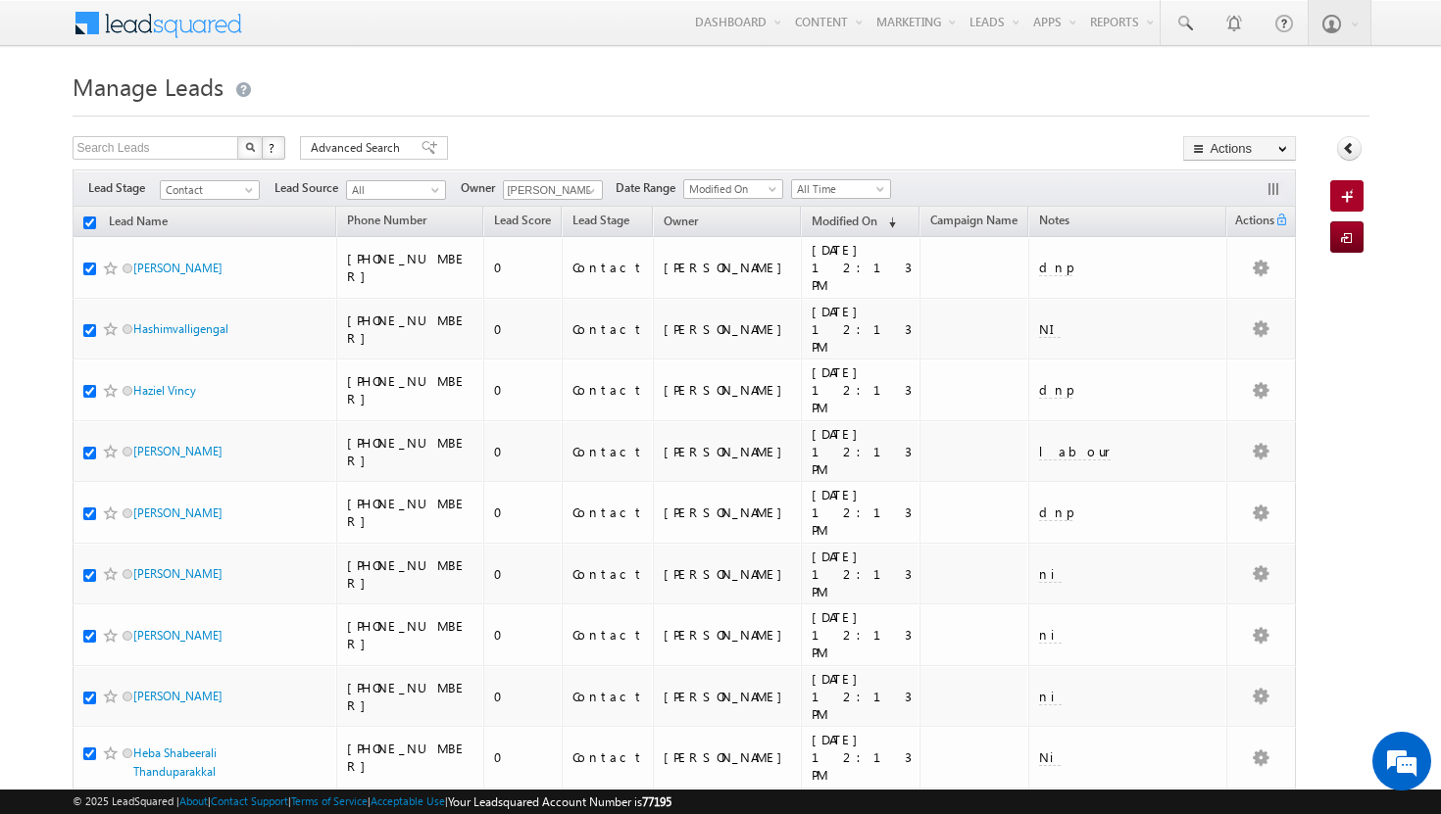
checkbox input "true"
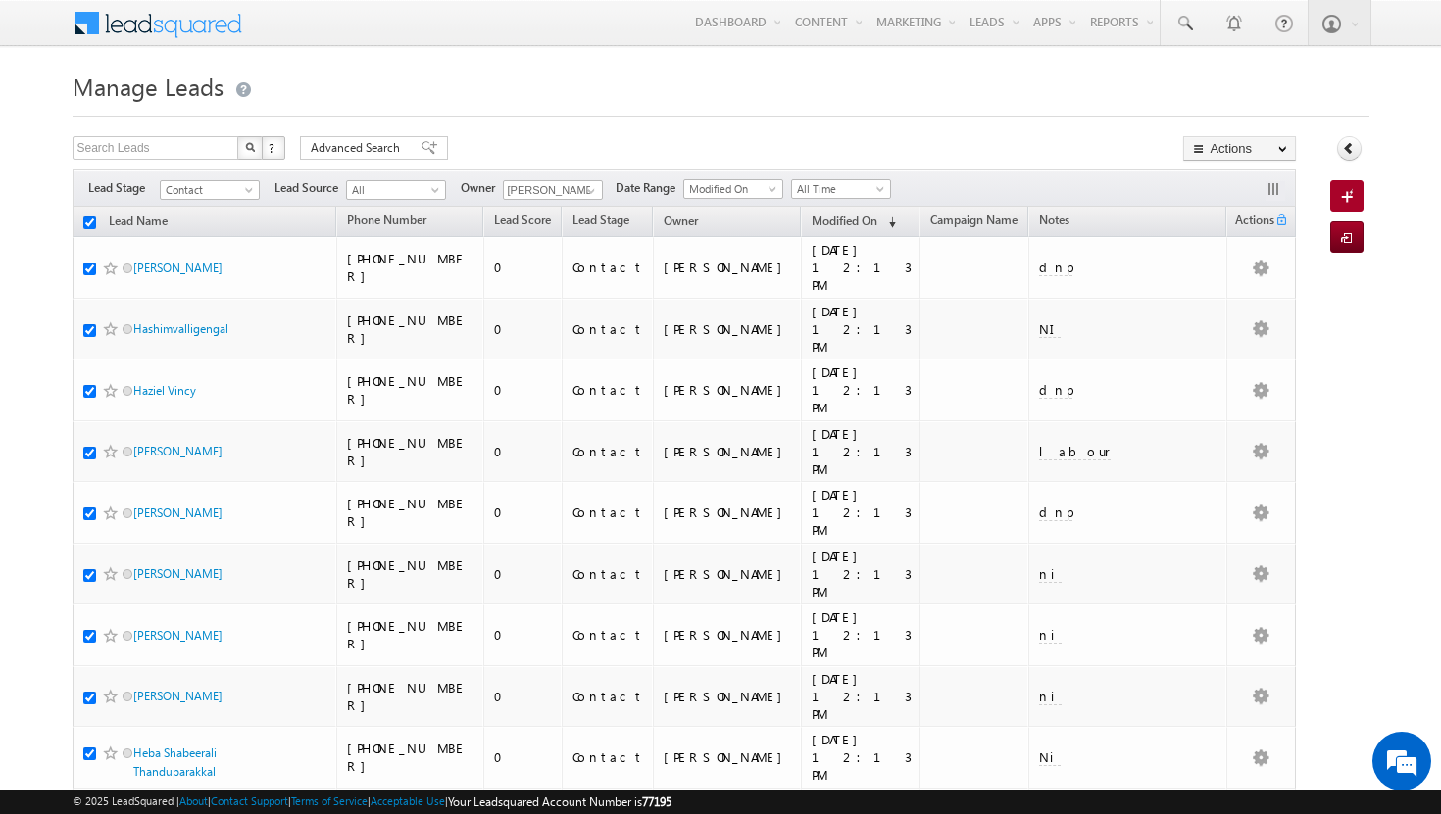
checkbox input "true"
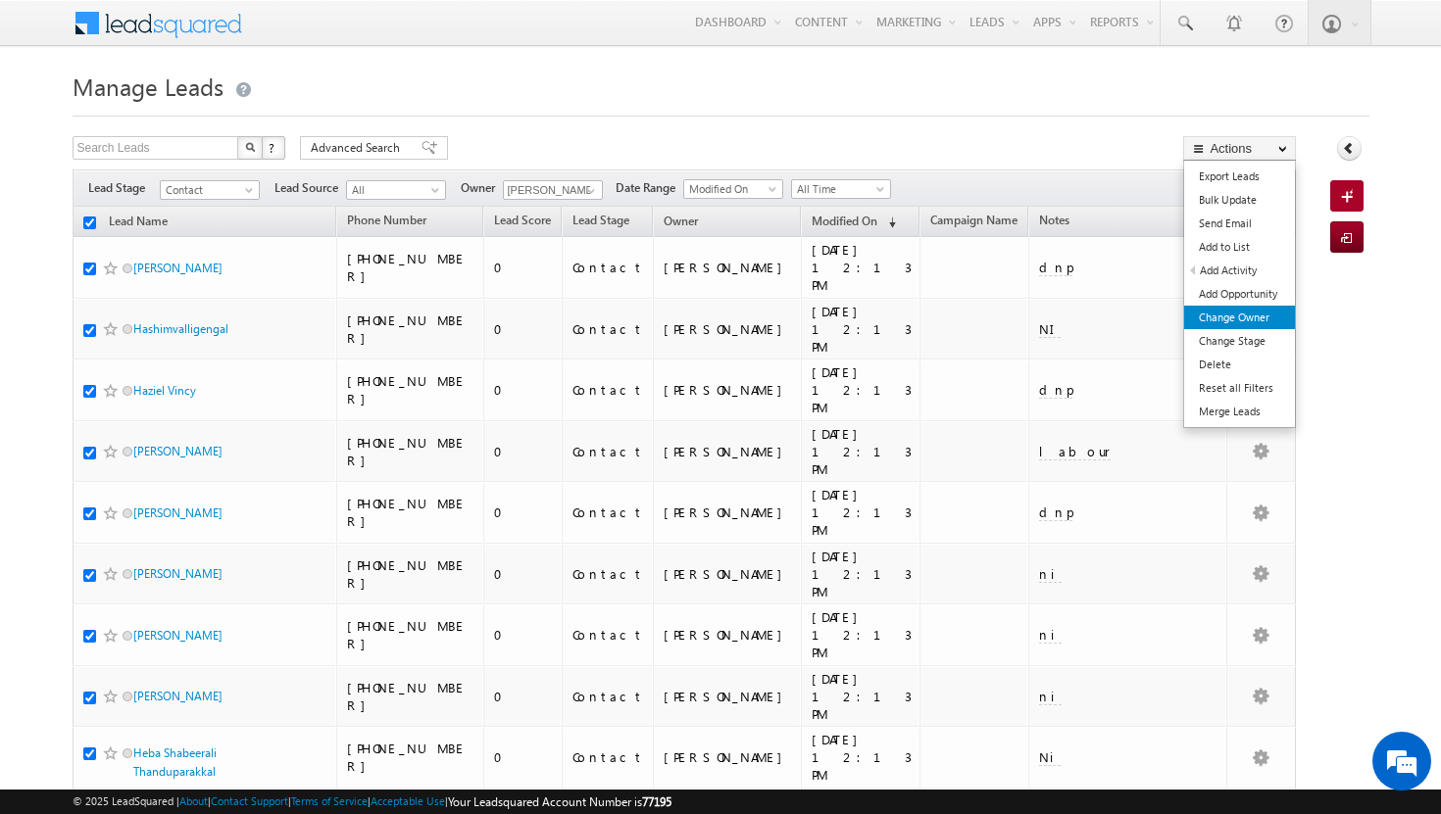
click at [1259, 325] on link "Change Owner" at bounding box center [1239, 318] width 111 height 24
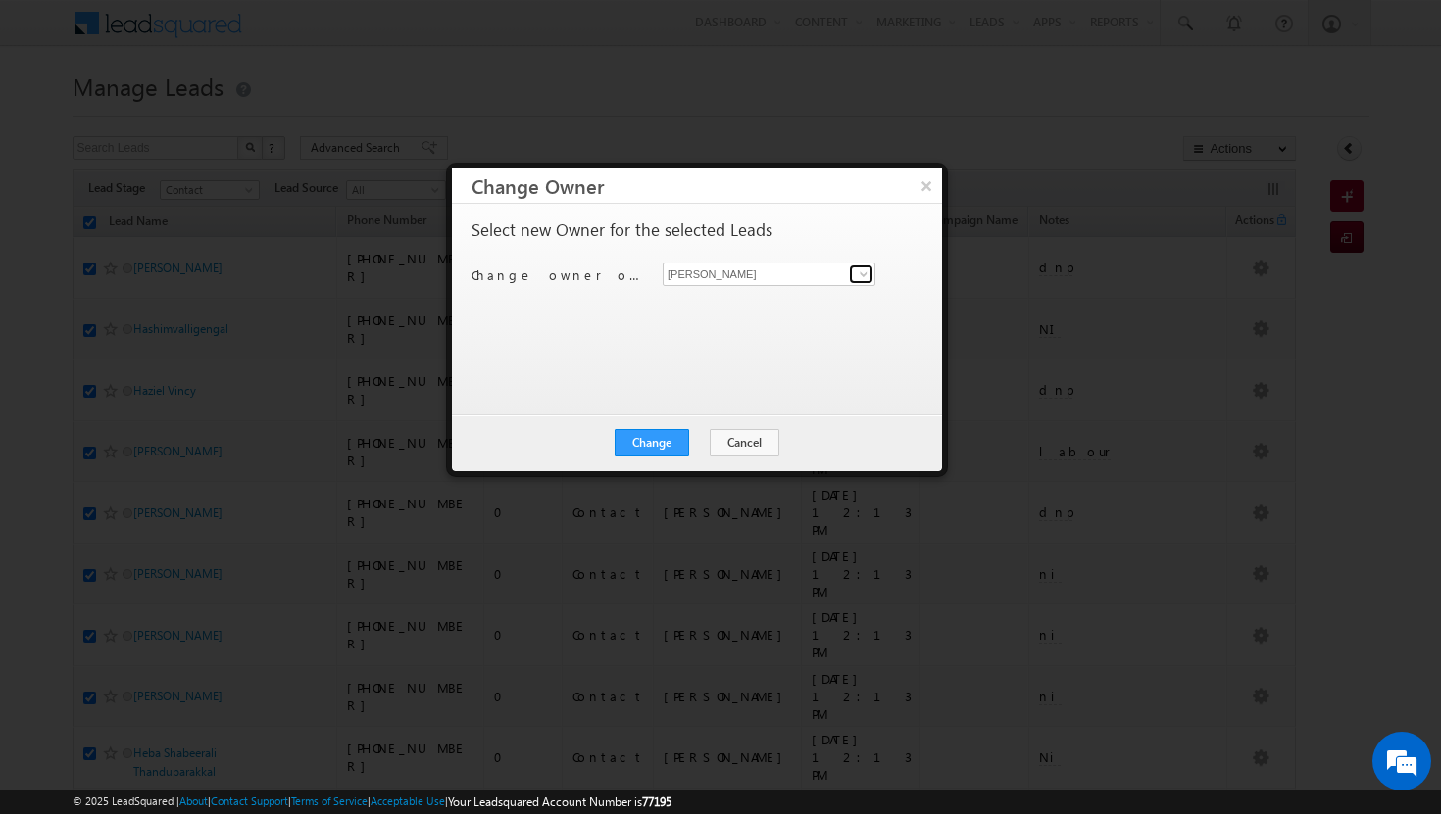
click at [869, 270] on span at bounding box center [864, 275] width 16 height 16
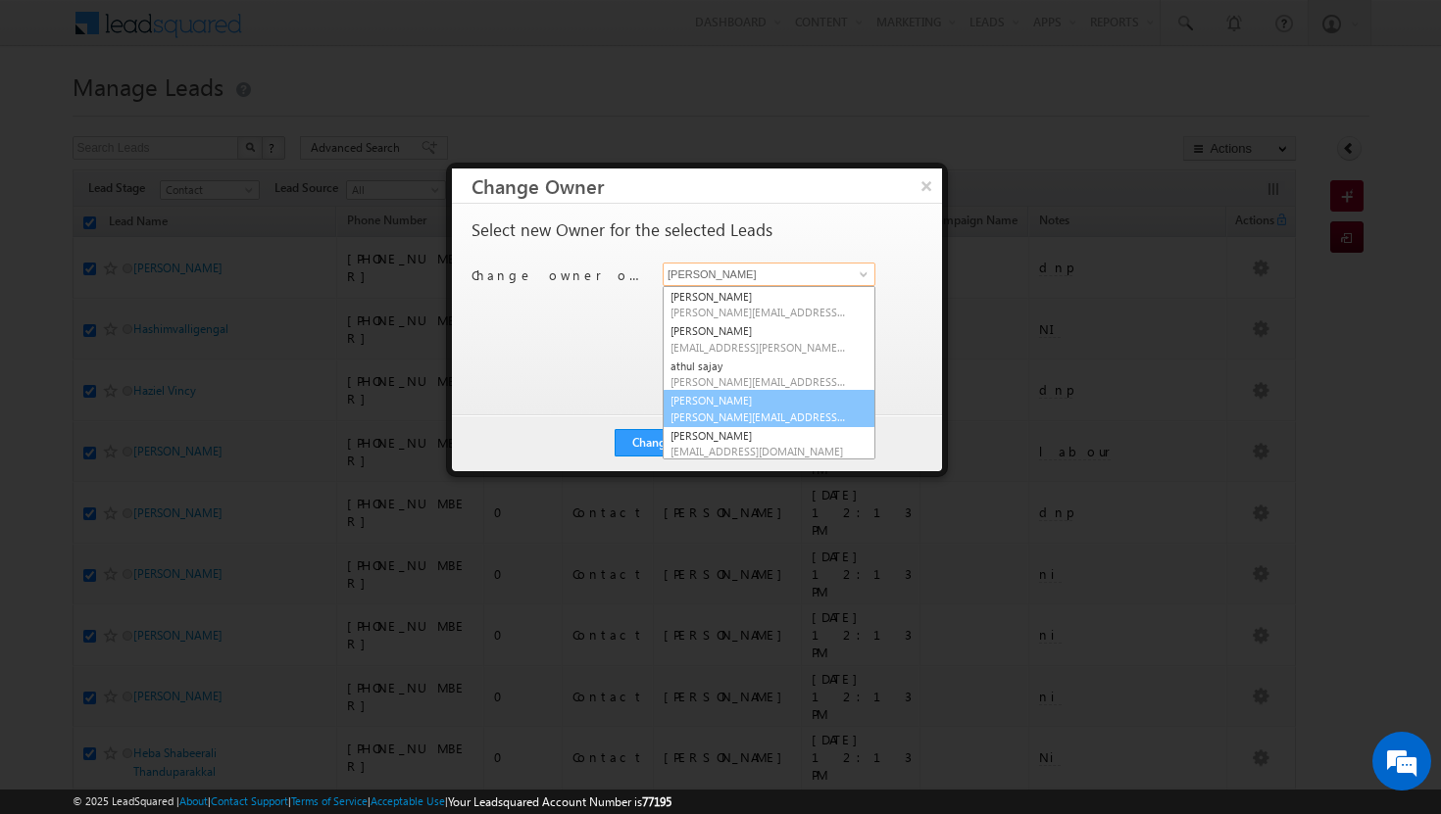
scroll to position [176, 0]
click at [764, 402] on link "ujwal kumar ujwal.kumar@indglobal.ae" at bounding box center [769, 408] width 213 height 37
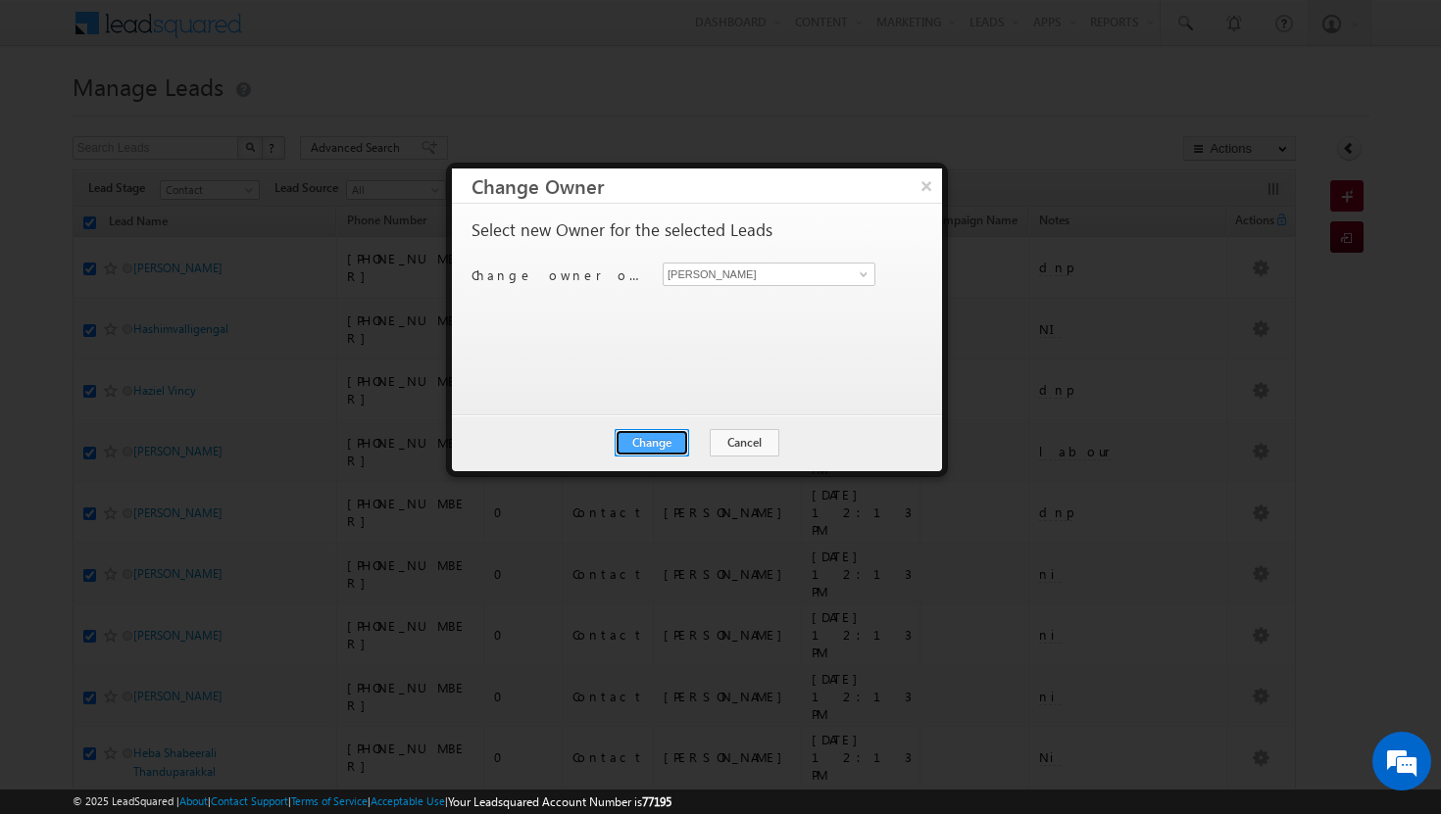
click at [649, 438] on button "Change" at bounding box center [652, 442] width 74 height 27
click at [698, 441] on button "Close" at bounding box center [699, 442] width 63 height 27
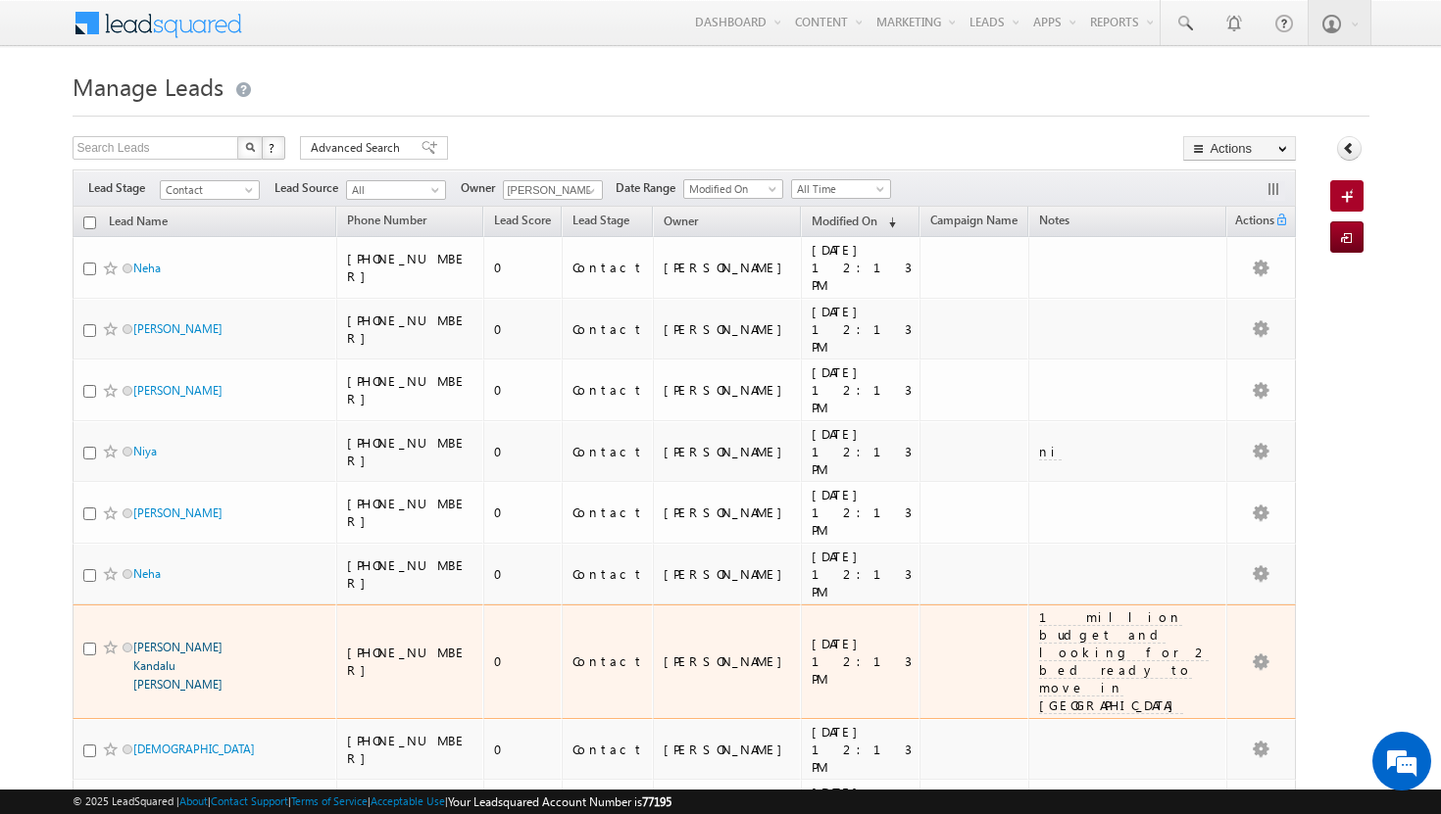
click at [169, 640] on link "Nitish Kandalu Vijayakumar" at bounding box center [177, 666] width 89 height 52
